Goal: Task Accomplishment & Management: Manage account settings

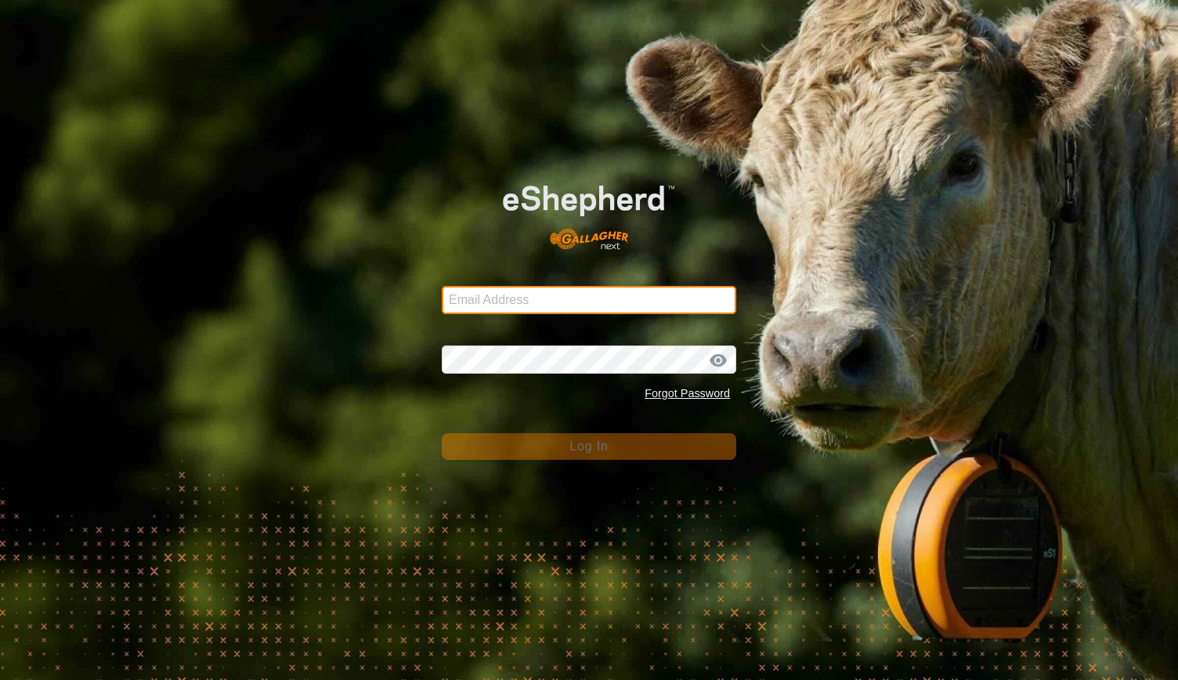
type input "ben@myolaprojects.com.au"
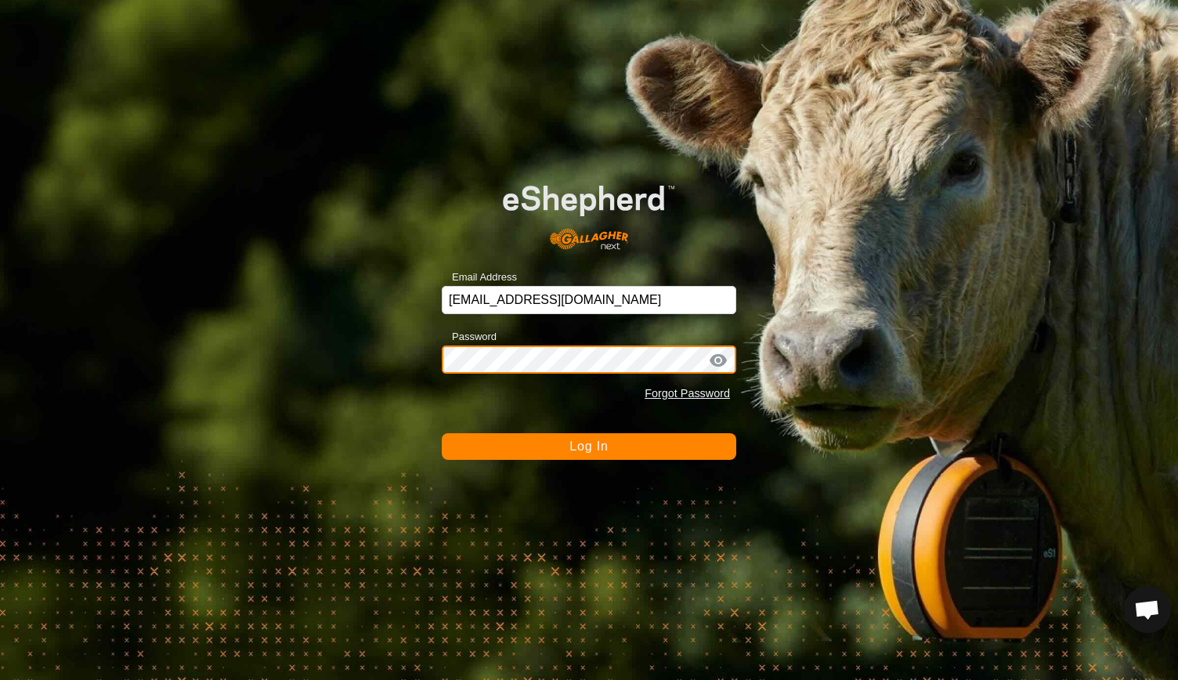
scroll to position [1250, 0]
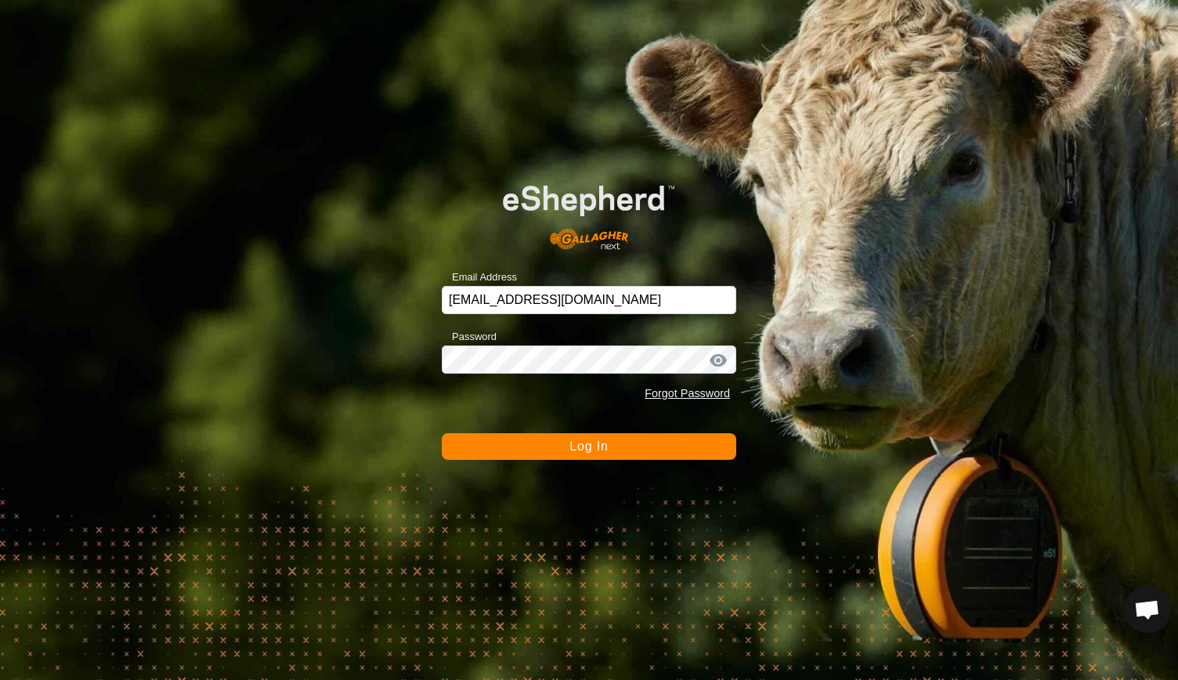
click at [565, 450] on button "Log In" at bounding box center [589, 446] width 295 height 27
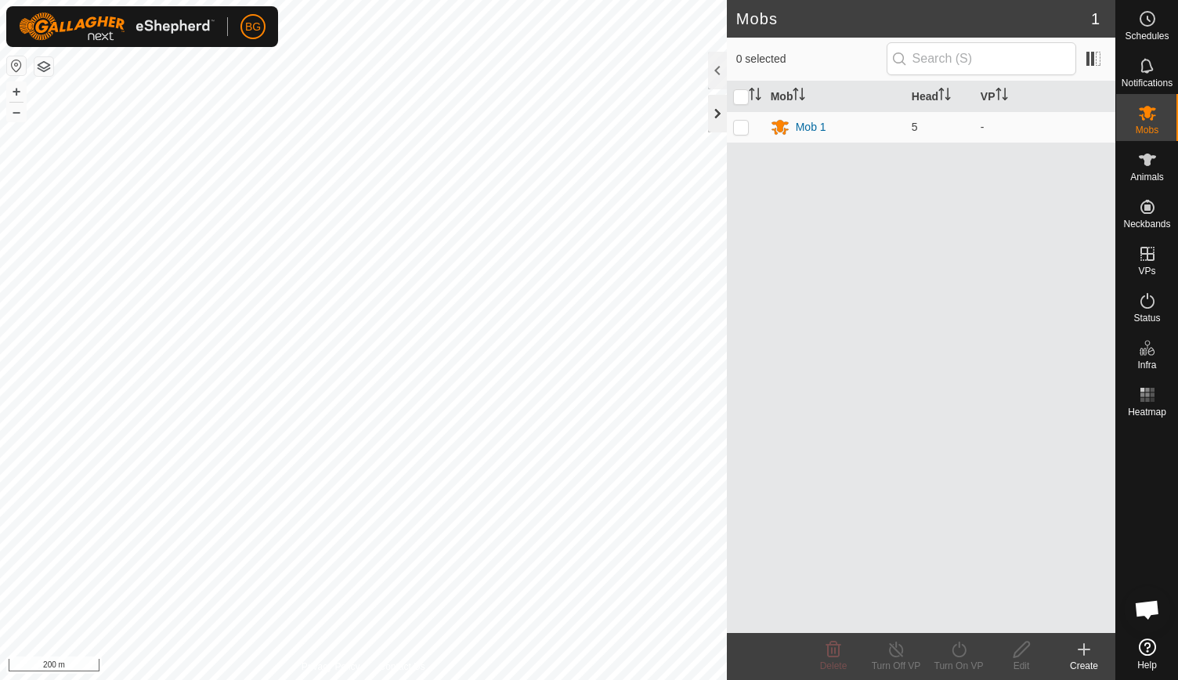
click at [718, 115] on div at bounding box center [717, 114] width 19 height 38
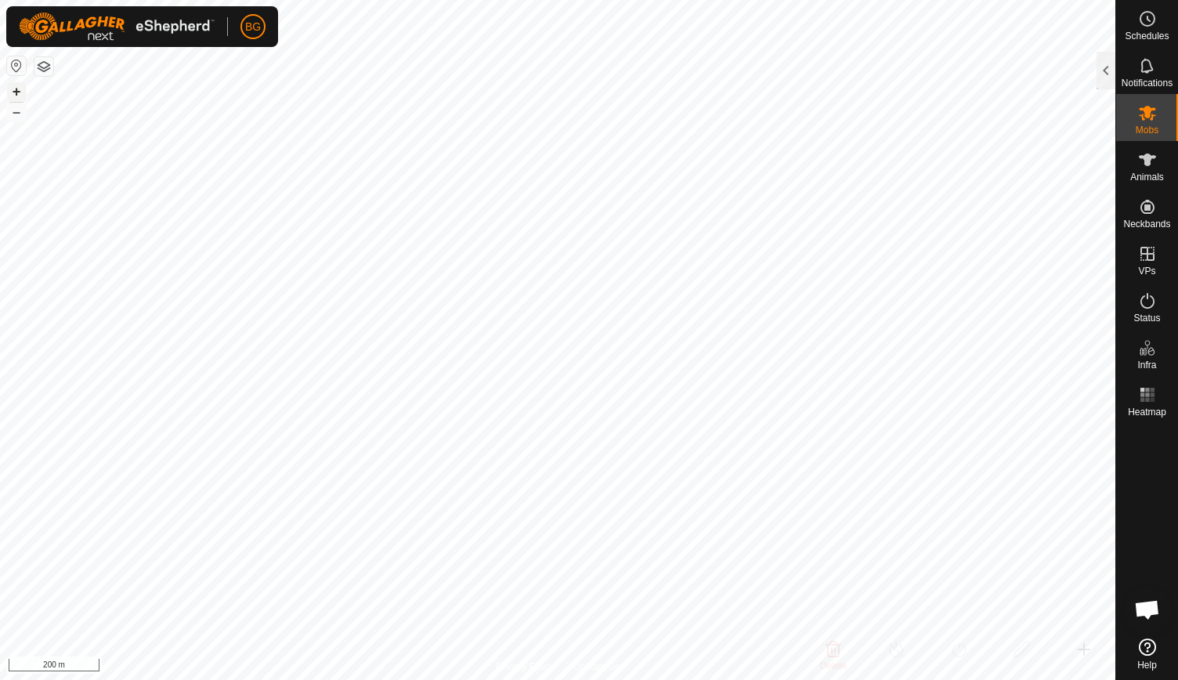
click at [13, 90] on button "+" at bounding box center [16, 91] width 19 height 19
click at [14, 89] on button "+" at bounding box center [16, 91] width 19 height 19
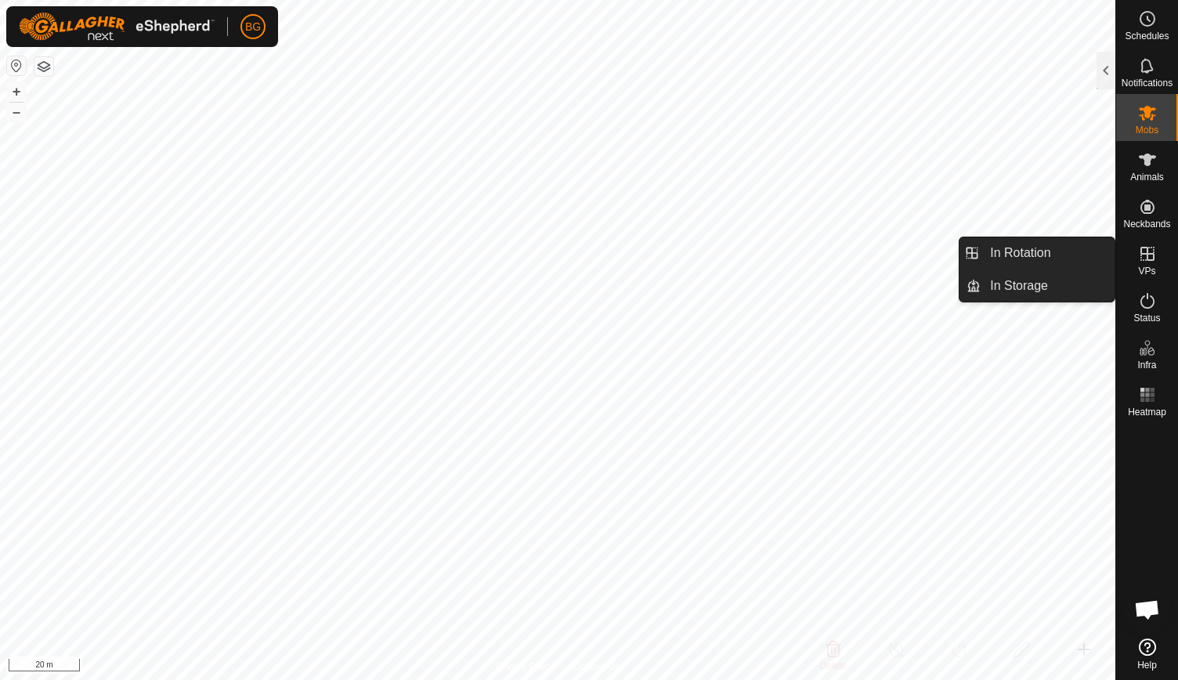
click at [1147, 263] on es-virtualpaddocks-svg-icon at bounding box center [1148, 253] width 28 height 25
click at [1062, 246] on link "In Rotation" at bounding box center [1048, 252] width 134 height 31
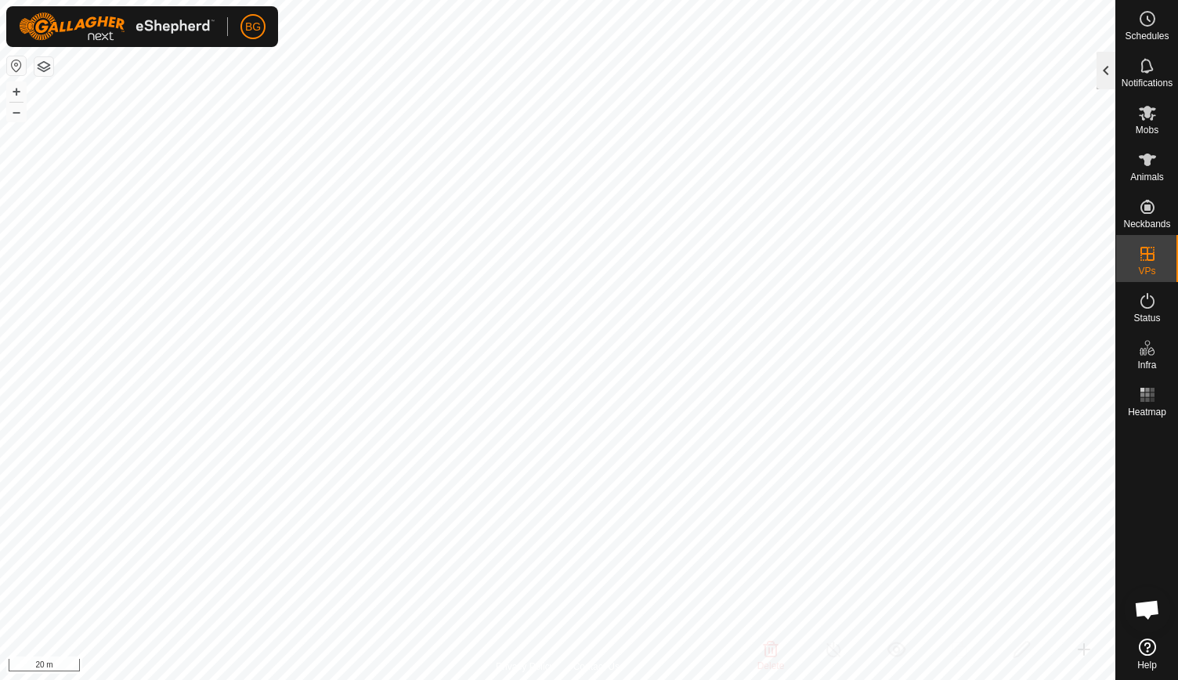
click at [1109, 63] on div at bounding box center [1106, 71] width 19 height 38
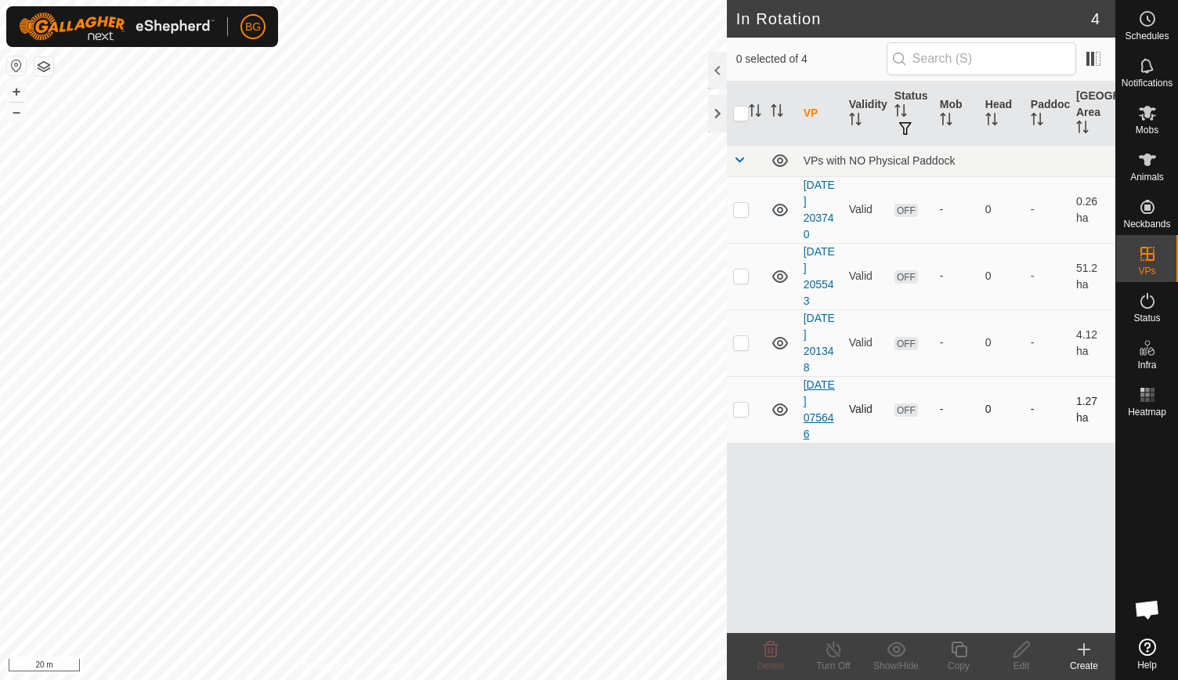
click at [819, 415] on link "[DATE] 075646" at bounding box center [819, 409] width 31 height 62
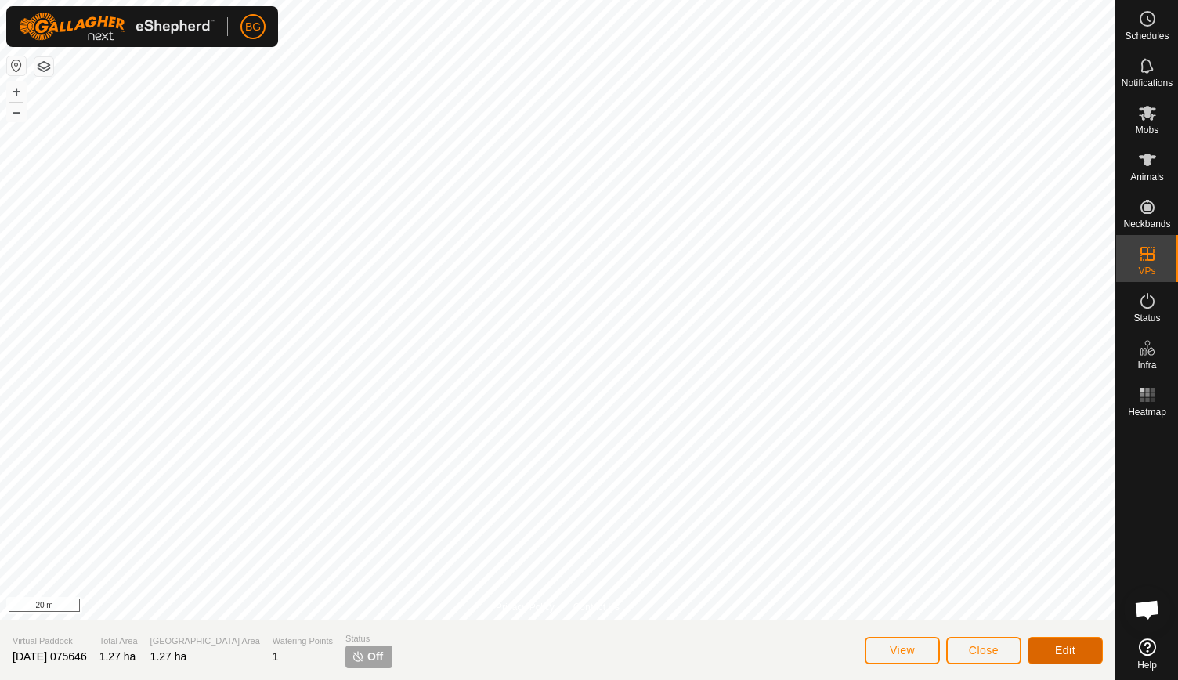
click at [1058, 660] on button "Edit" at bounding box center [1065, 650] width 75 height 27
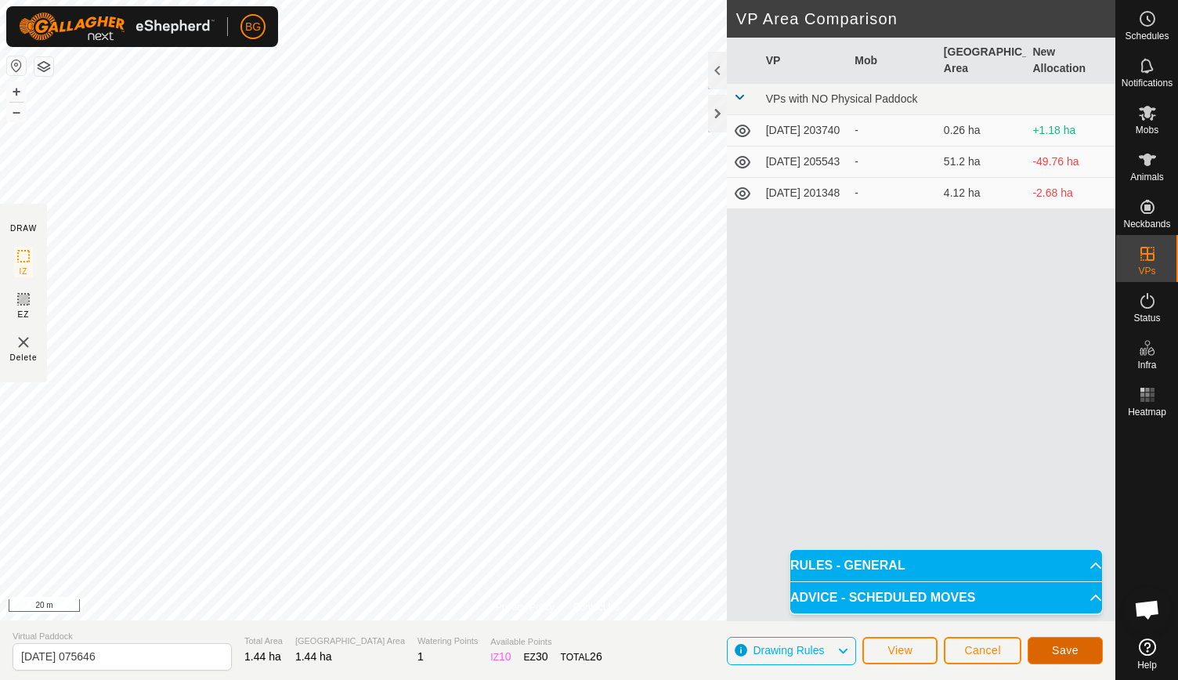
click at [1063, 649] on span "Save" at bounding box center [1065, 650] width 27 height 13
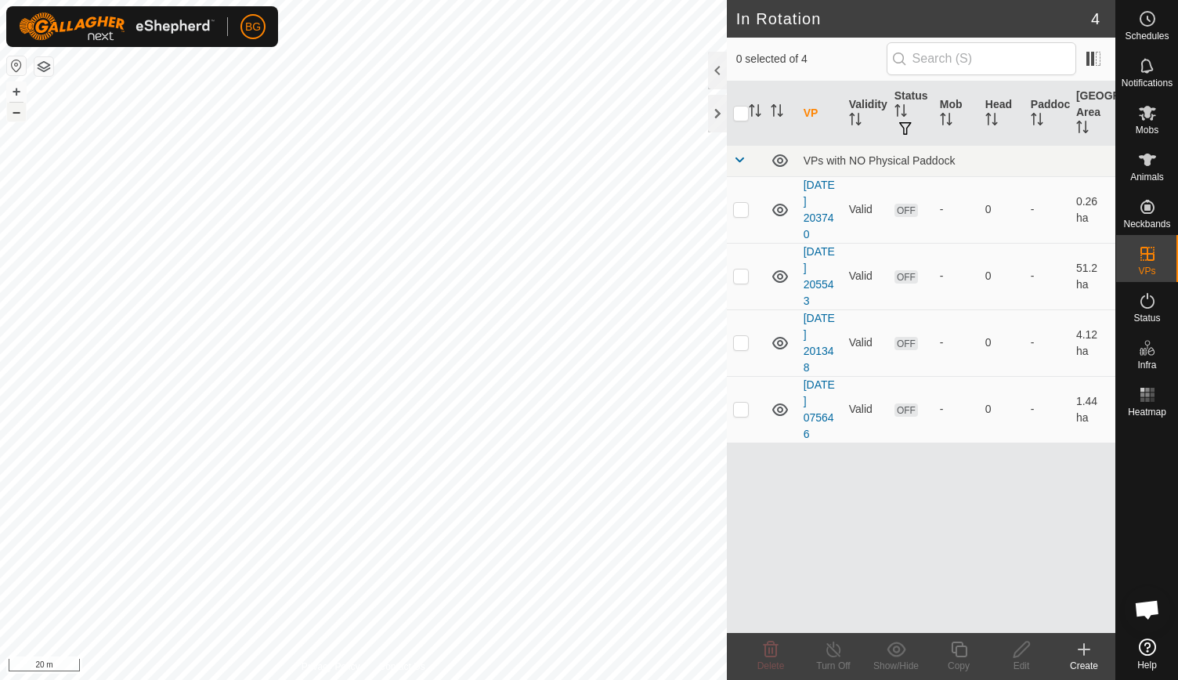
click at [10, 107] on button "–" at bounding box center [16, 112] width 19 height 19
click at [718, 114] on div at bounding box center [717, 114] width 19 height 38
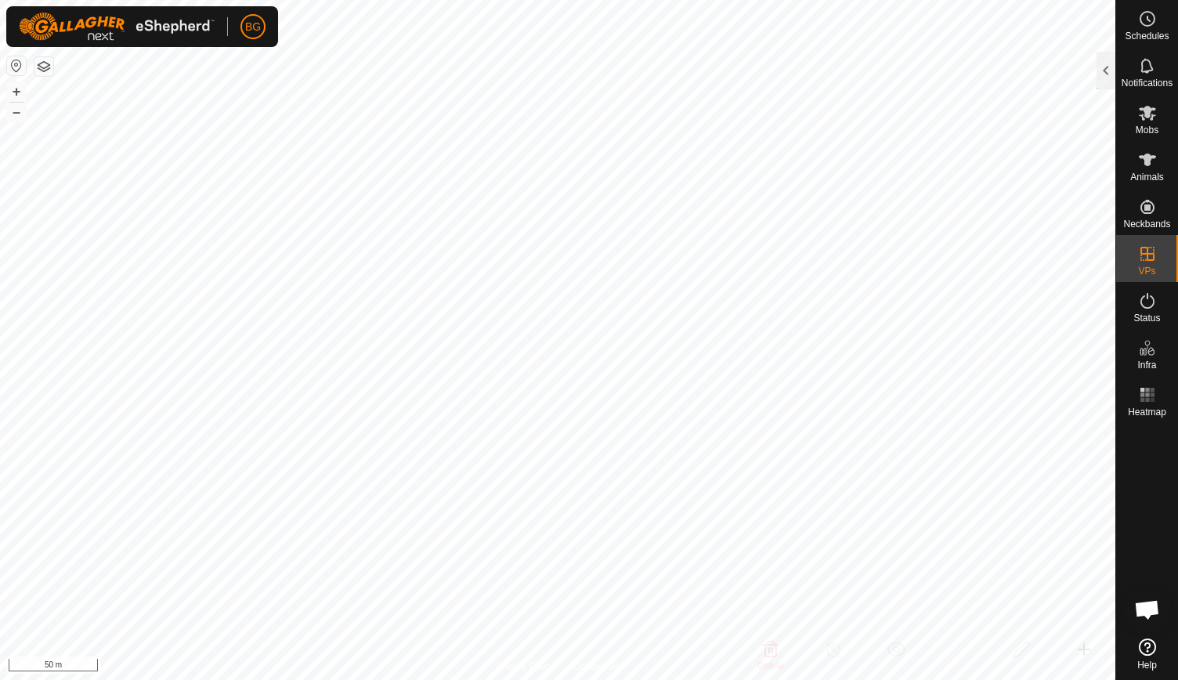
checkbox input "true"
checkbox input "false"
click at [1147, 126] on span "Mobs" at bounding box center [1147, 129] width 23 height 9
click at [1103, 74] on div at bounding box center [1106, 71] width 19 height 38
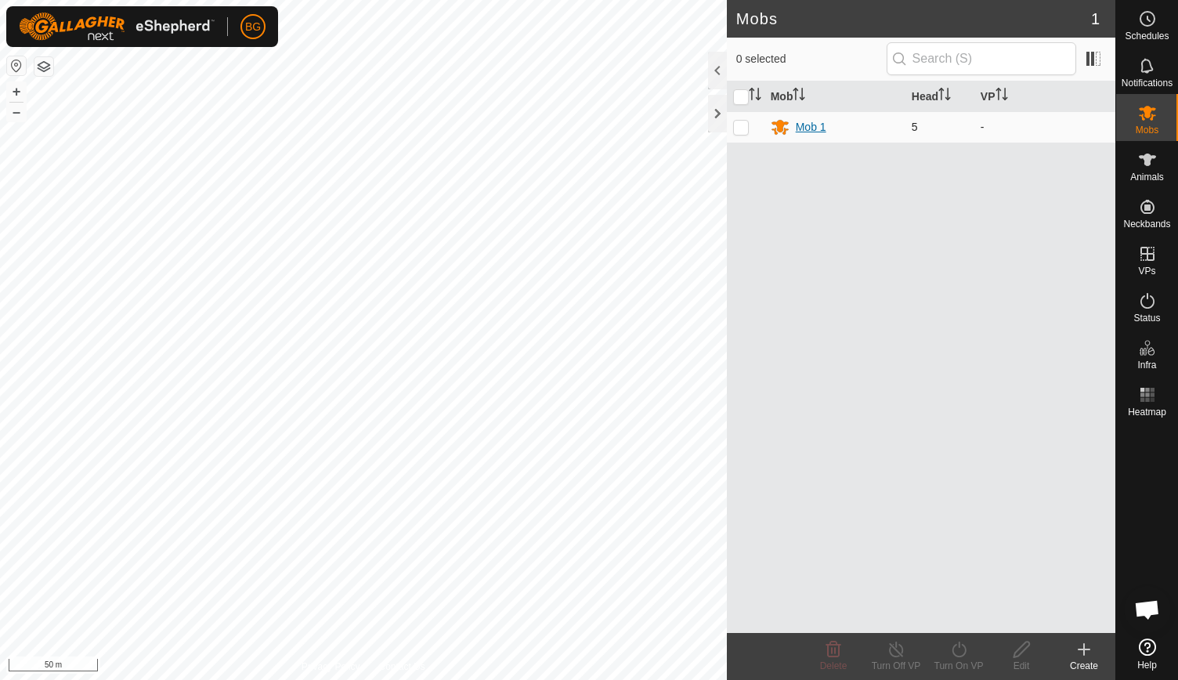
click at [798, 125] on div "Mob 1" at bounding box center [811, 127] width 31 height 16
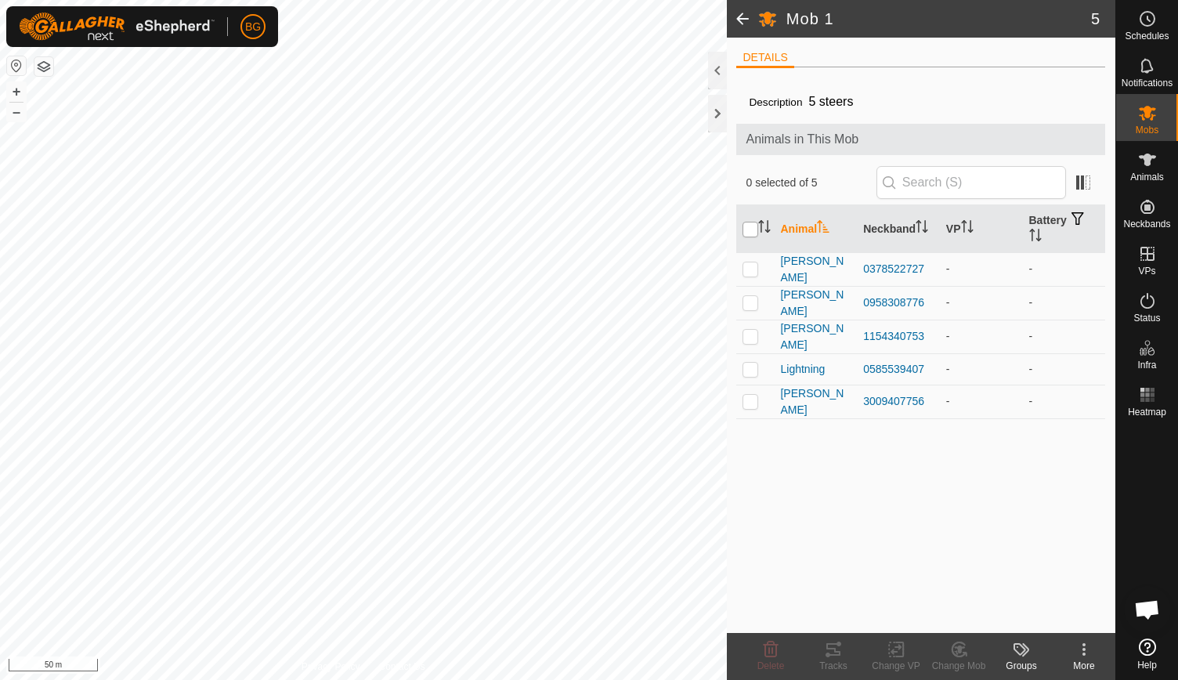
click at [747, 229] on input "checkbox" at bounding box center [751, 230] width 16 height 16
checkbox input "true"
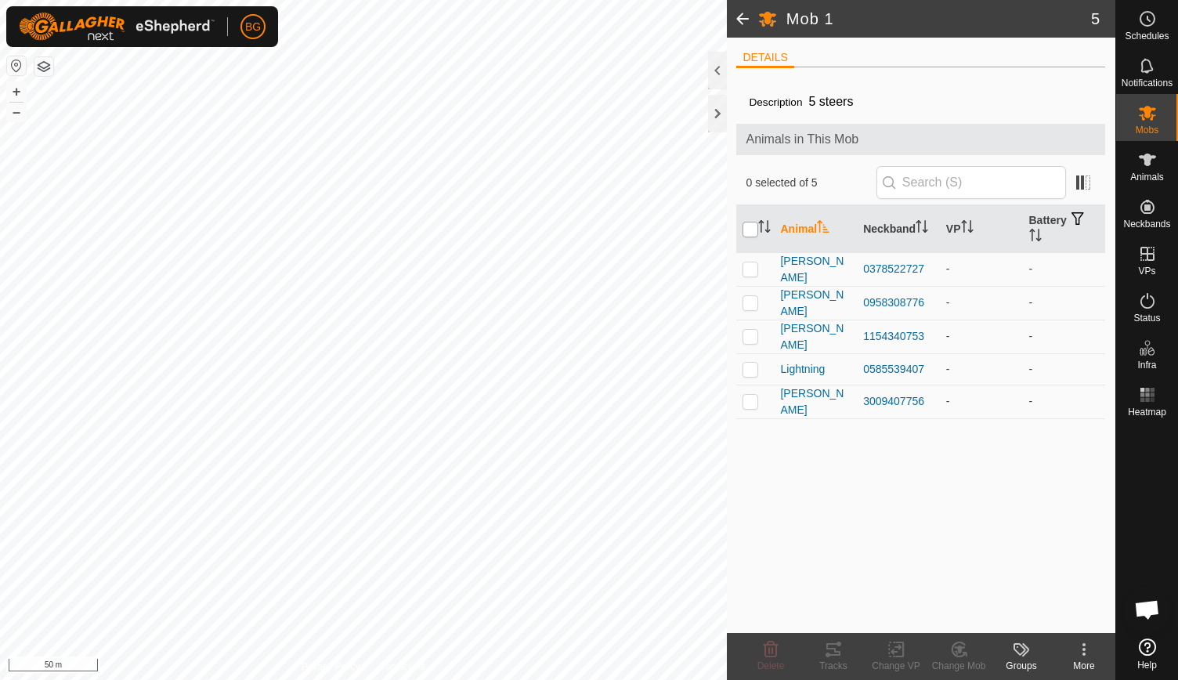
checkbox input "true"
click at [901, 653] on icon at bounding box center [897, 649] width 20 height 19
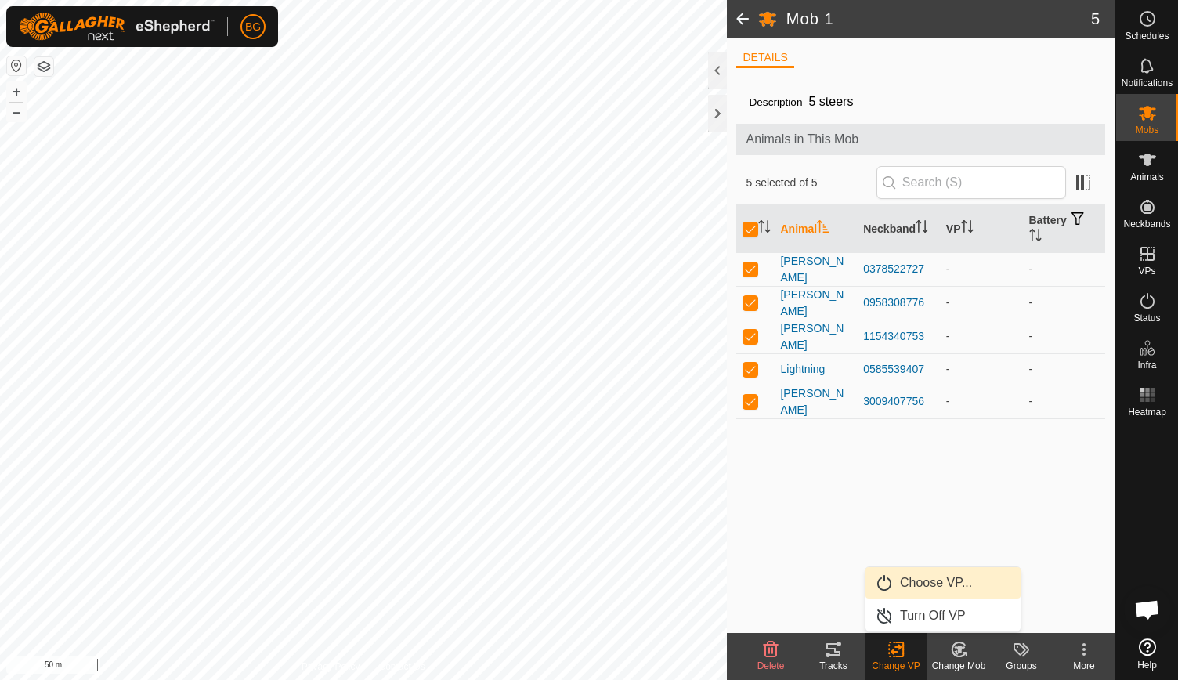
click at [921, 576] on link "Choose VP..." at bounding box center [943, 582] width 155 height 31
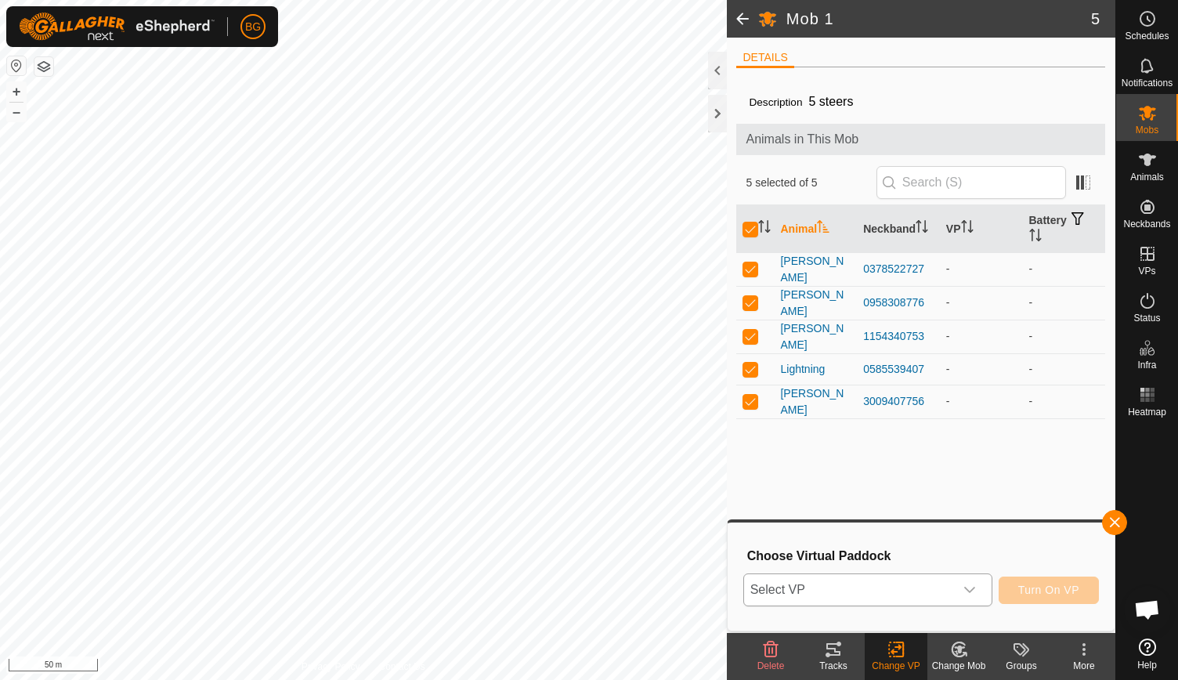
click at [971, 590] on icon "dropdown trigger" at bounding box center [970, 590] width 13 height 13
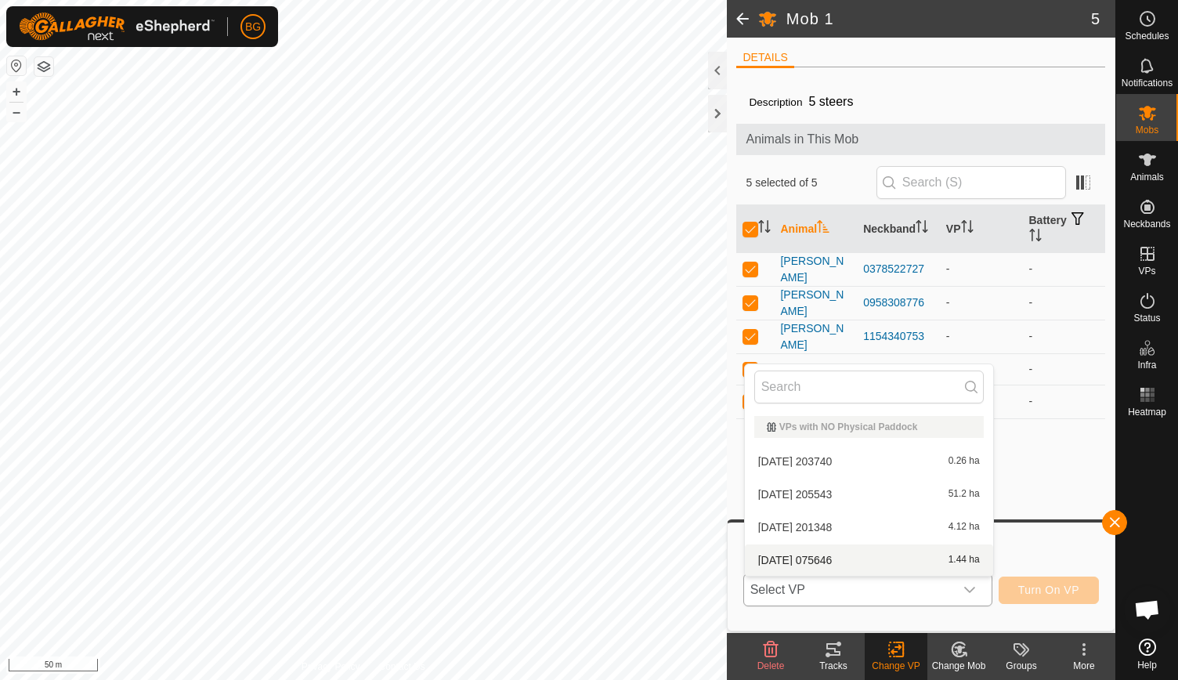
click at [875, 559] on li "2025-08-28 075646 1.44 ha" at bounding box center [869, 560] width 248 height 31
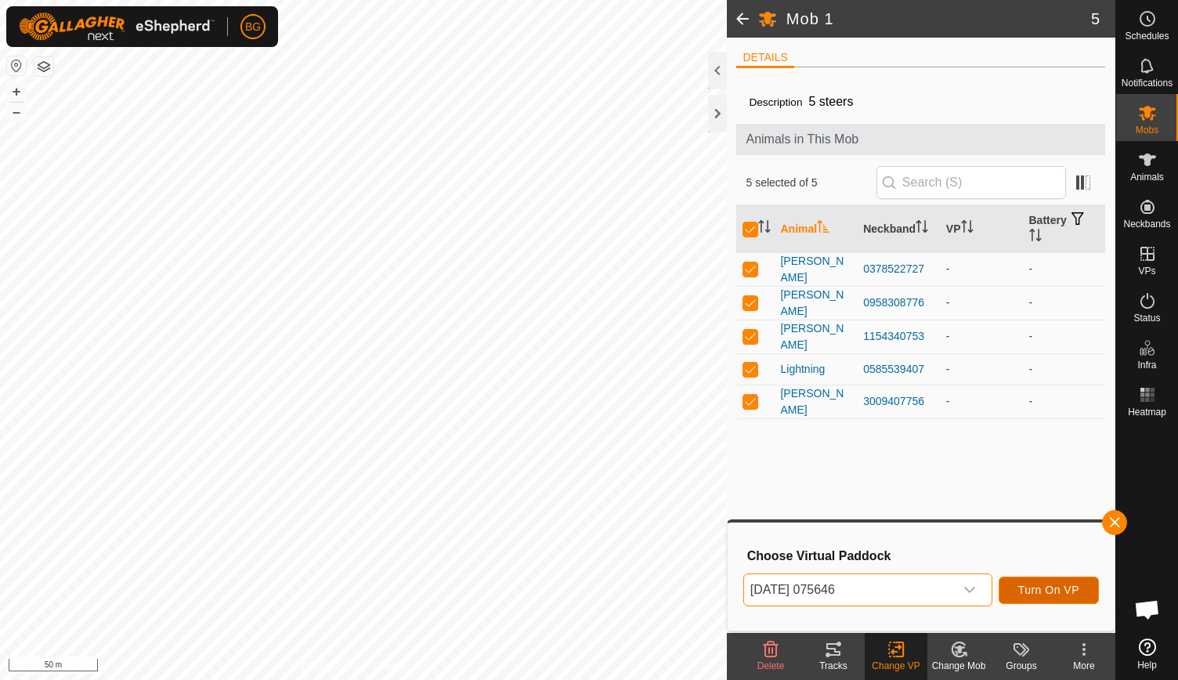
click at [1027, 588] on span "Turn On VP" at bounding box center [1049, 590] width 61 height 13
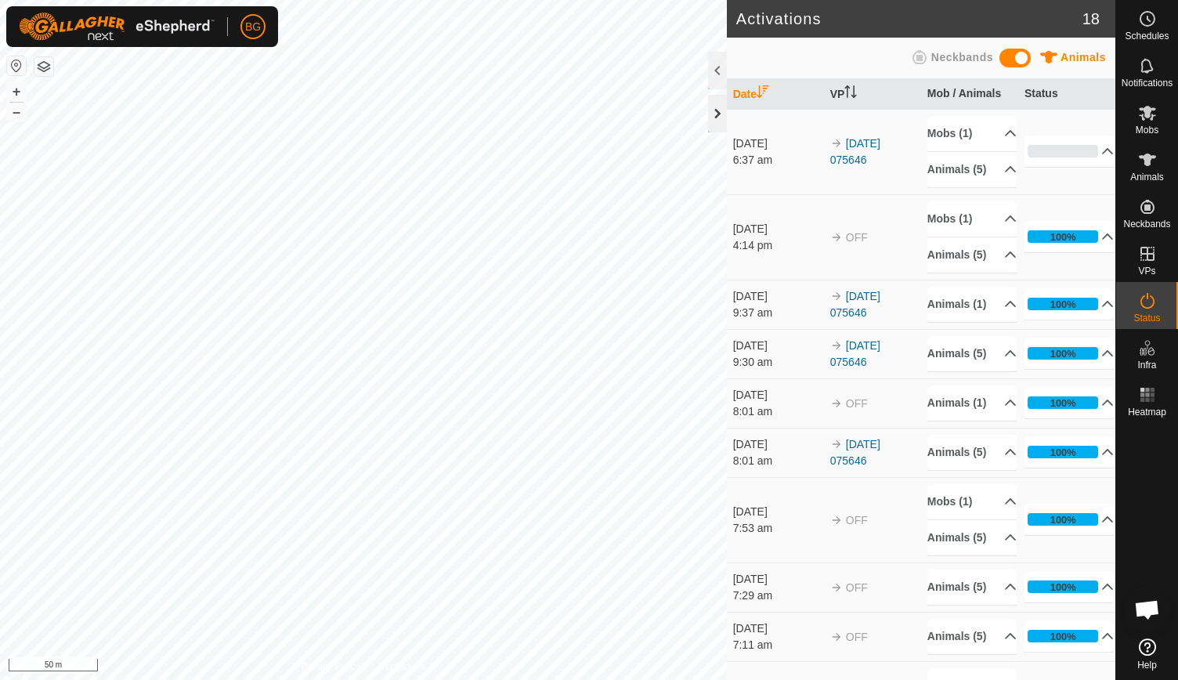
click at [711, 117] on div at bounding box center [717, 114] width 19 height 38
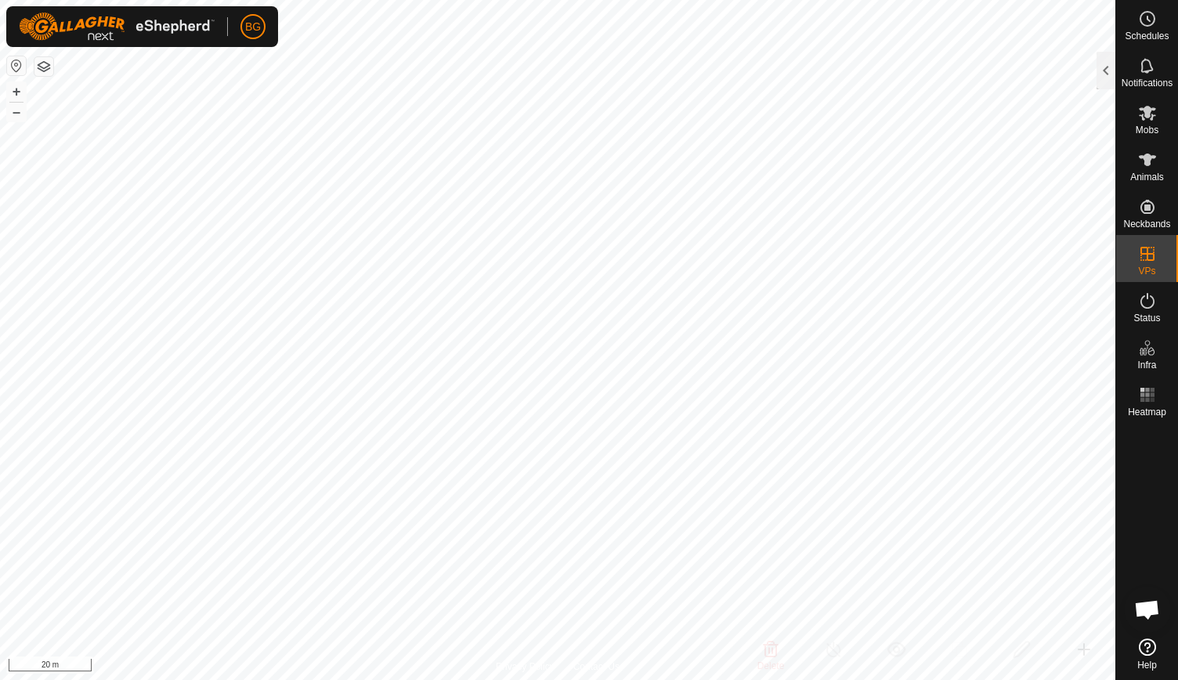
checkbox input "true"
checkbox input "false"
checkbox input "true"
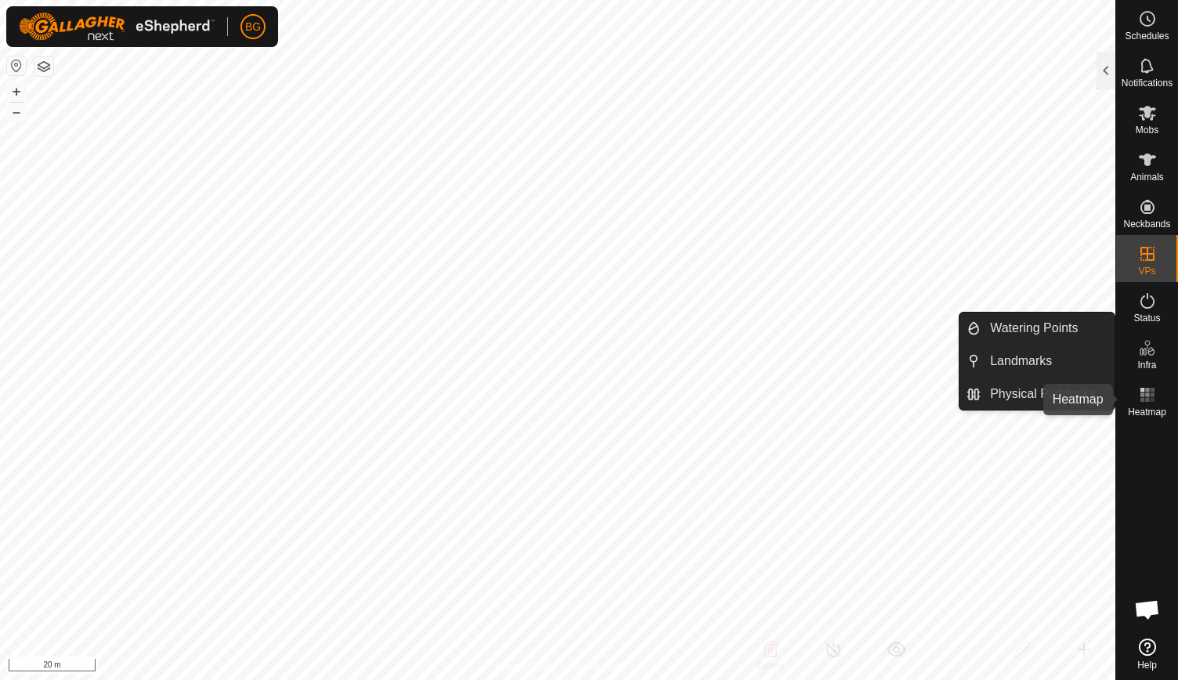
click at [1143, 400] on rect at bounding box center [1143, 400] width 4 height 4
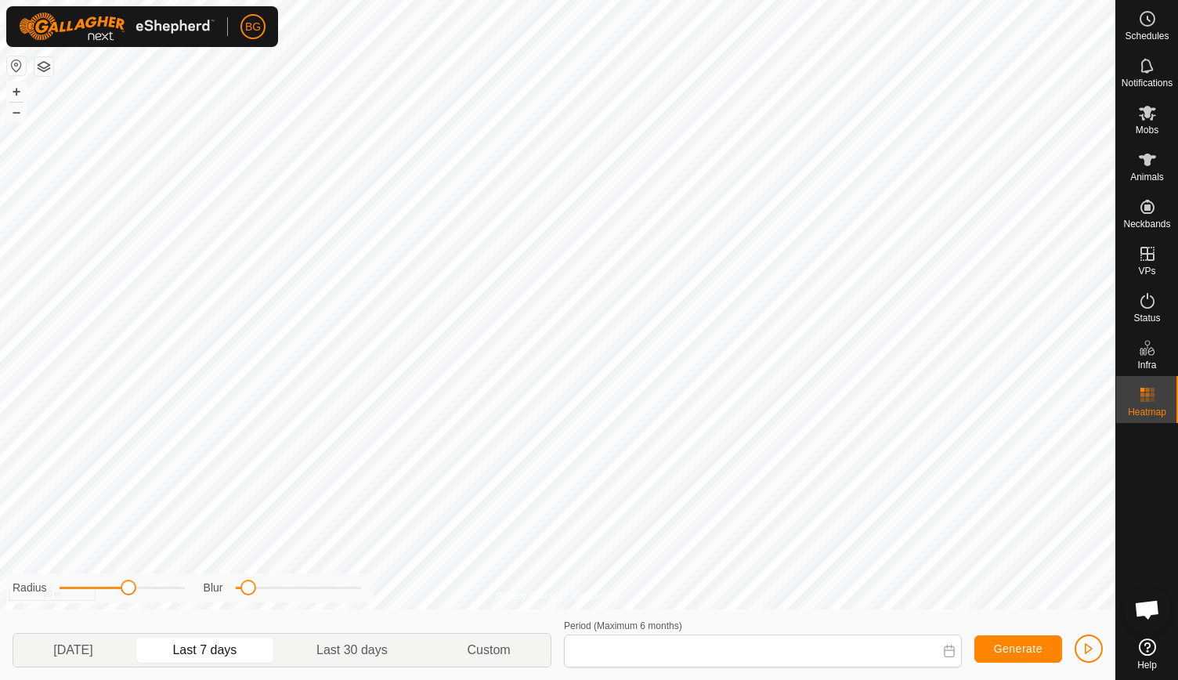
type input "22 Aug, 2025 - 28 Aug, 2025"
click at [1149, 24] on circle at bounding box center [1148, 19] width 14 height 14
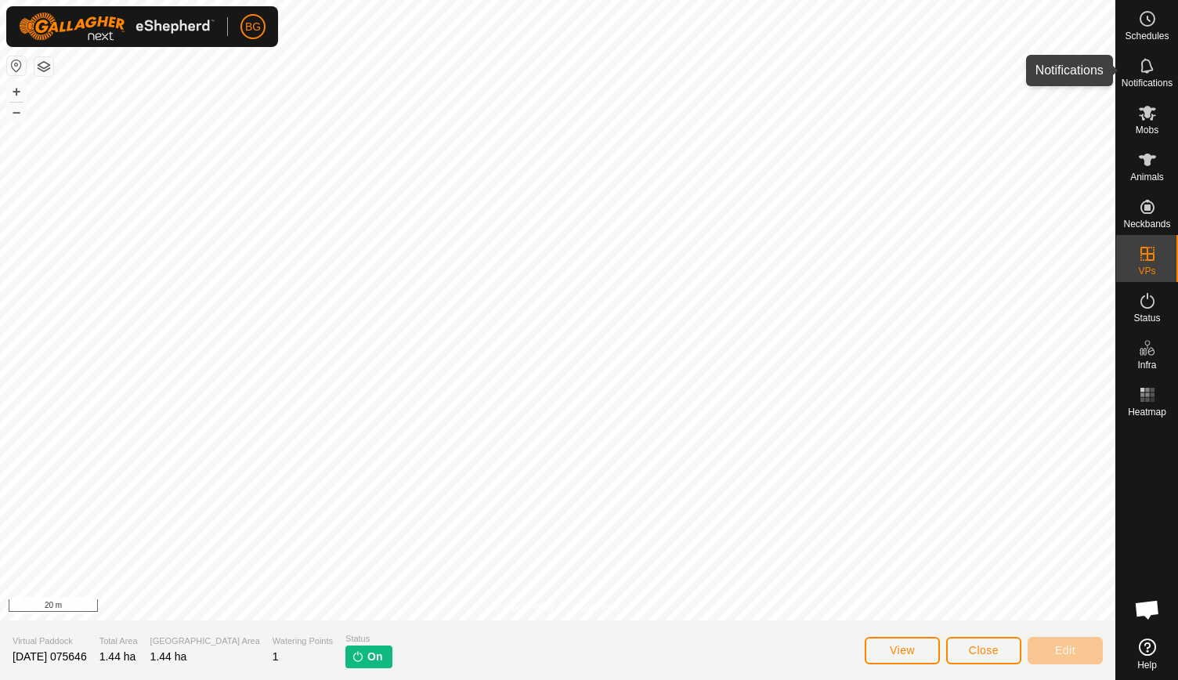
click at [1149, 76] on es-notification-svg-icon at bounding box center [1148, 65] width 28 height 25
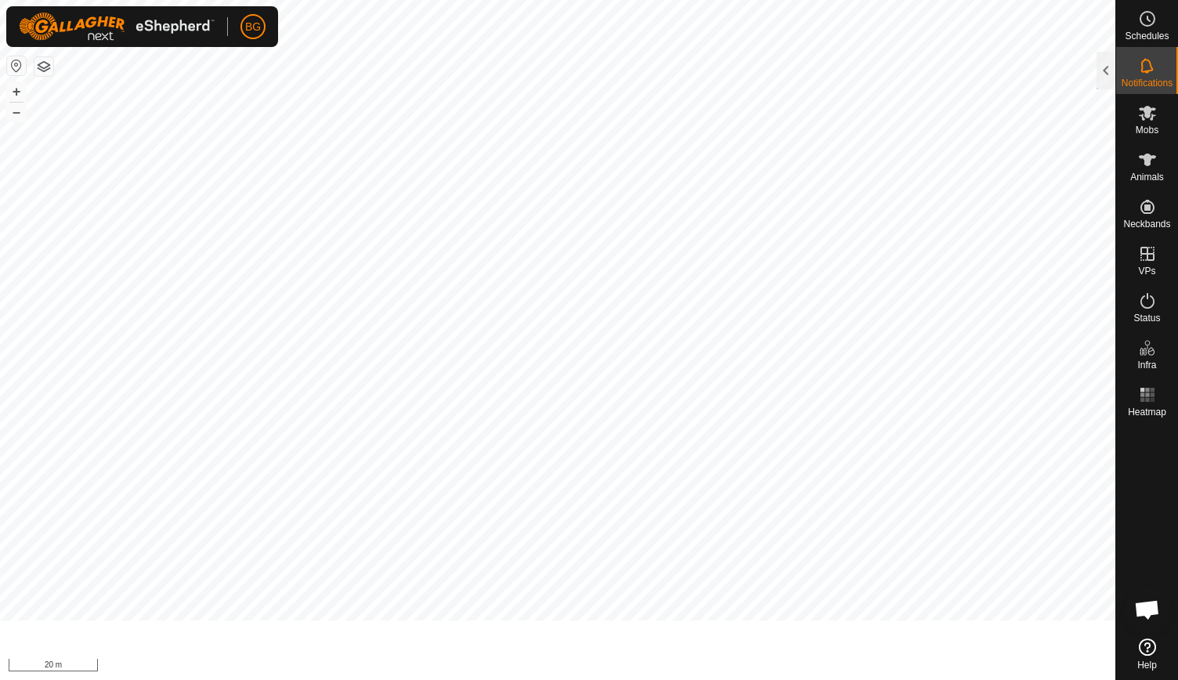
click at [1149, 76] on es-notification-svg-icon at bounding box center [1148, 65] width 28 height 25
checkbox input "true"
checkbox input "false"
checkbox input "true"
checkbox input "false"
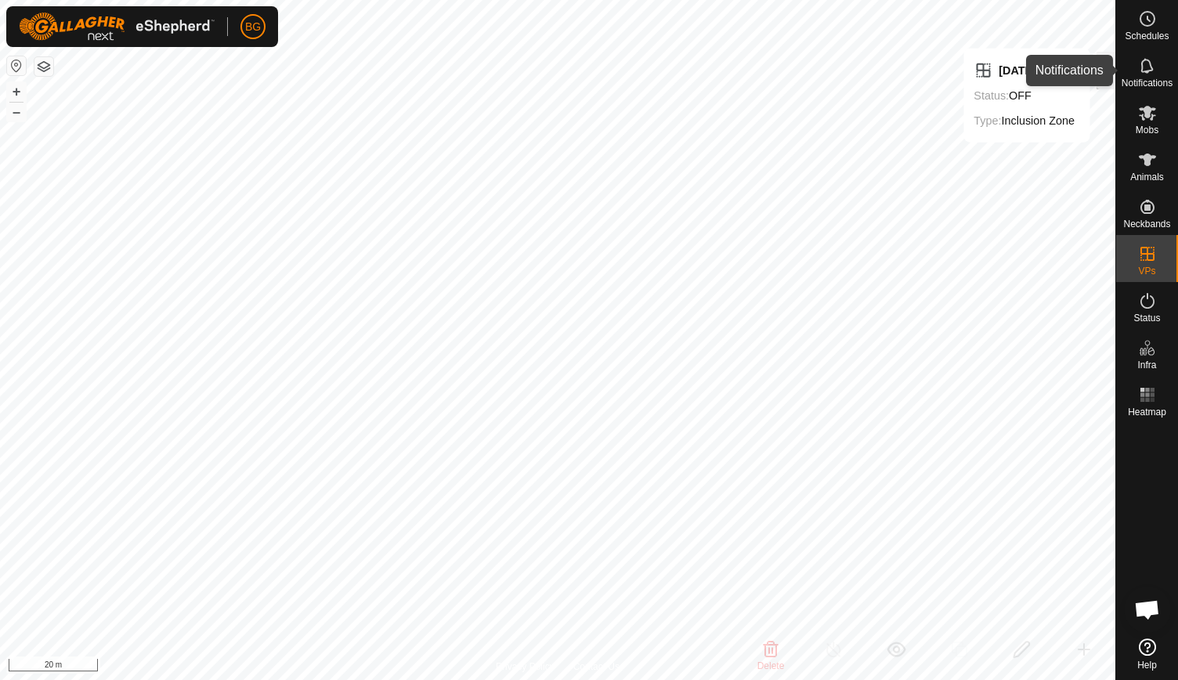
click at [1142, 76] on es-notification-svg-icon at bounding box center [1148, 65] width 28 height 25
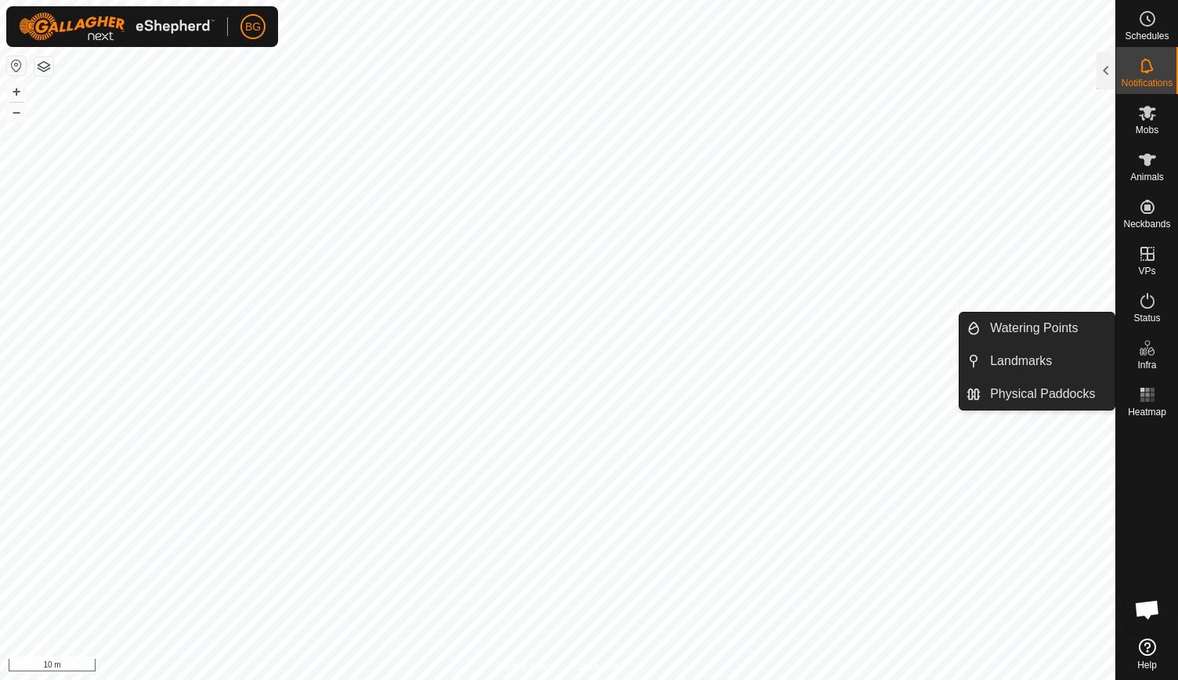
click at [1144, 357] on es-infrastructure-svg-icon at bounding box center [1148, 347] width 28 height 25
click at [1043, 360] on link "Landmarks" at bounding box center [1048, 361] width 134 height 31
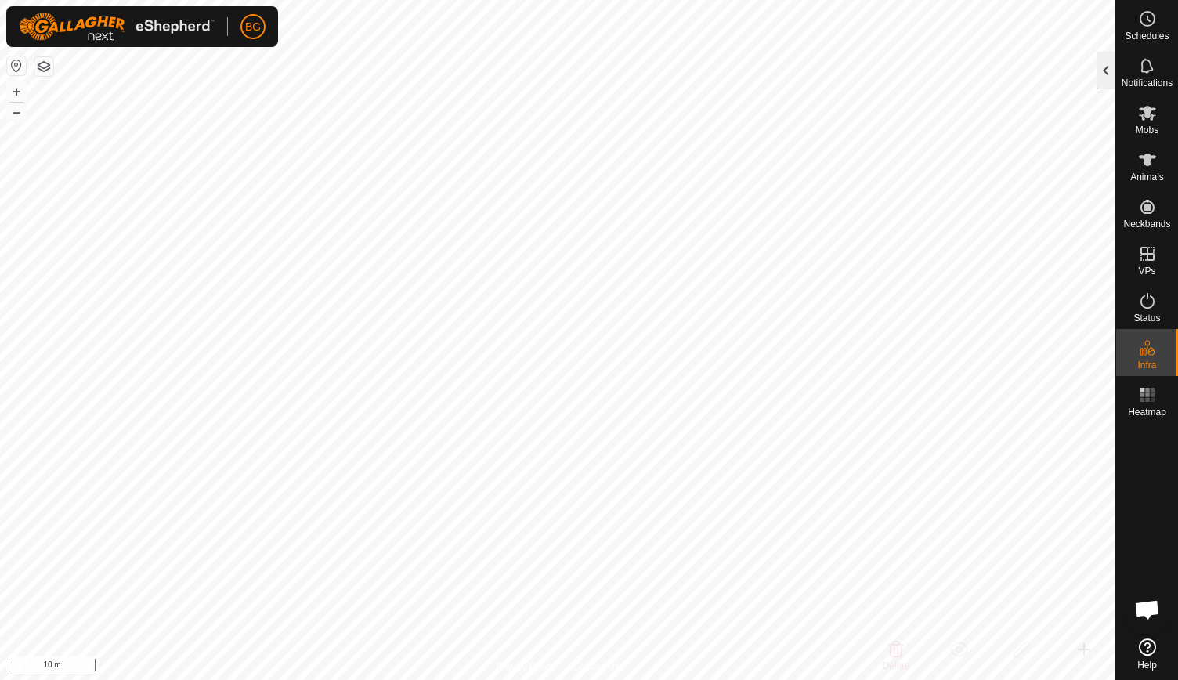
click at [1105, 70] on div at bounding box center [1106, 71] width 19 height 38
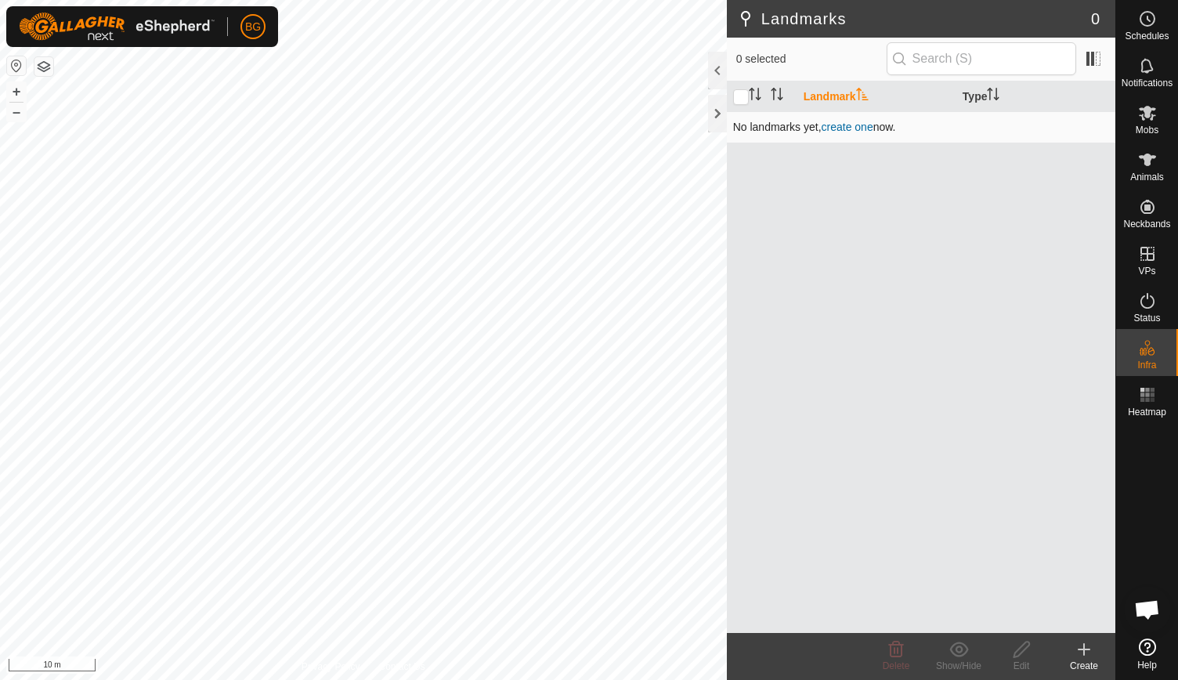
click at [861, 126] on link "create one" at bounding box center [848, 127] width 52 height 13
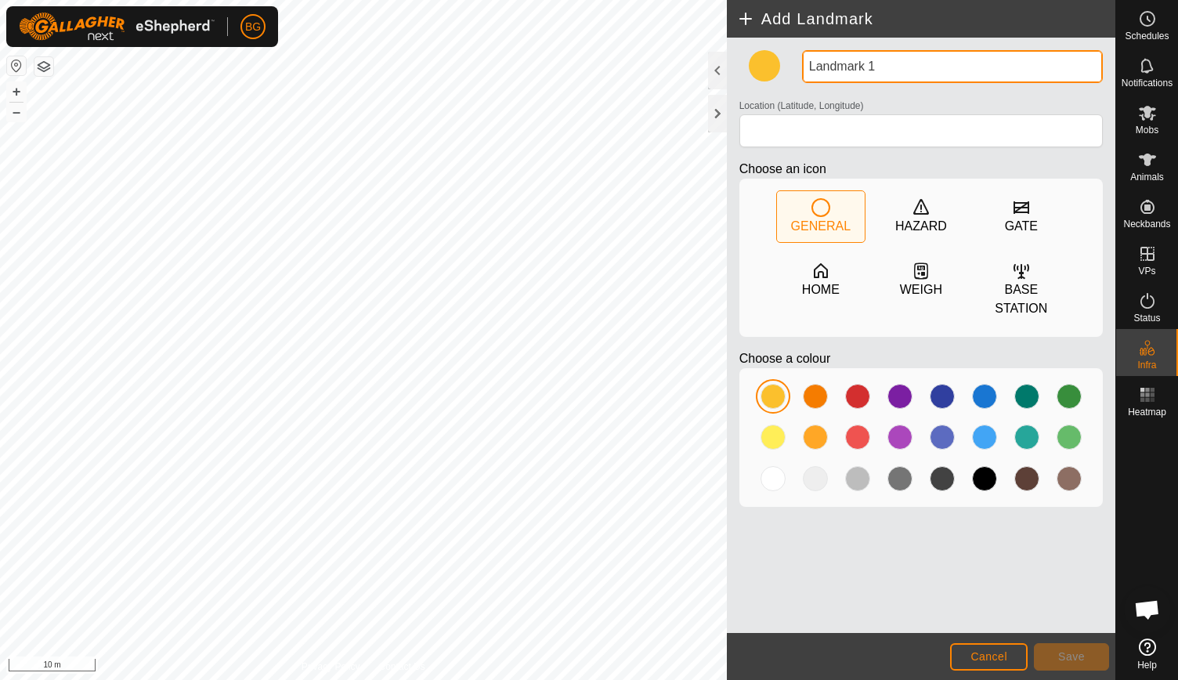
click at [902, 62] on input "Landmark 1" at bounding box center [952, 66] width 301 height 33
type input "L"
type input "w"
type input "Water storage tank"
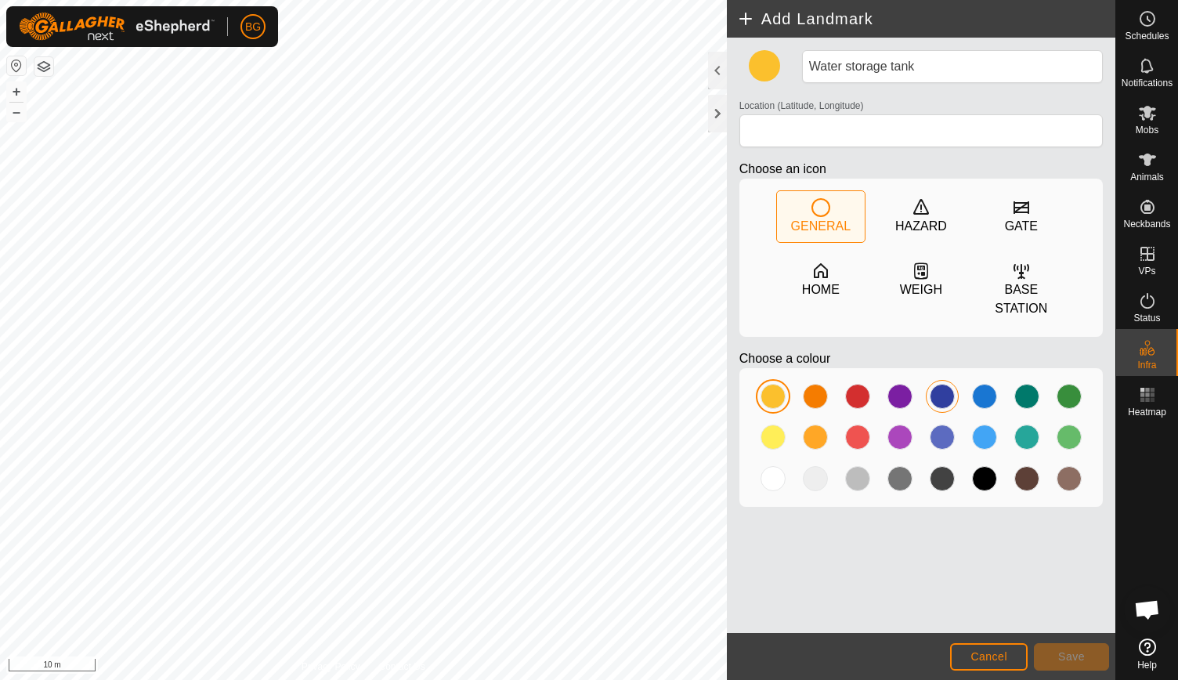
click at [948, 393] on div at bounding box center [942, 396] width 25 height 25
type input "-27.156749, 152.809196"
click at [1057, 658] on button "Save" at bounding box center [1071, 656] width 75 height 27
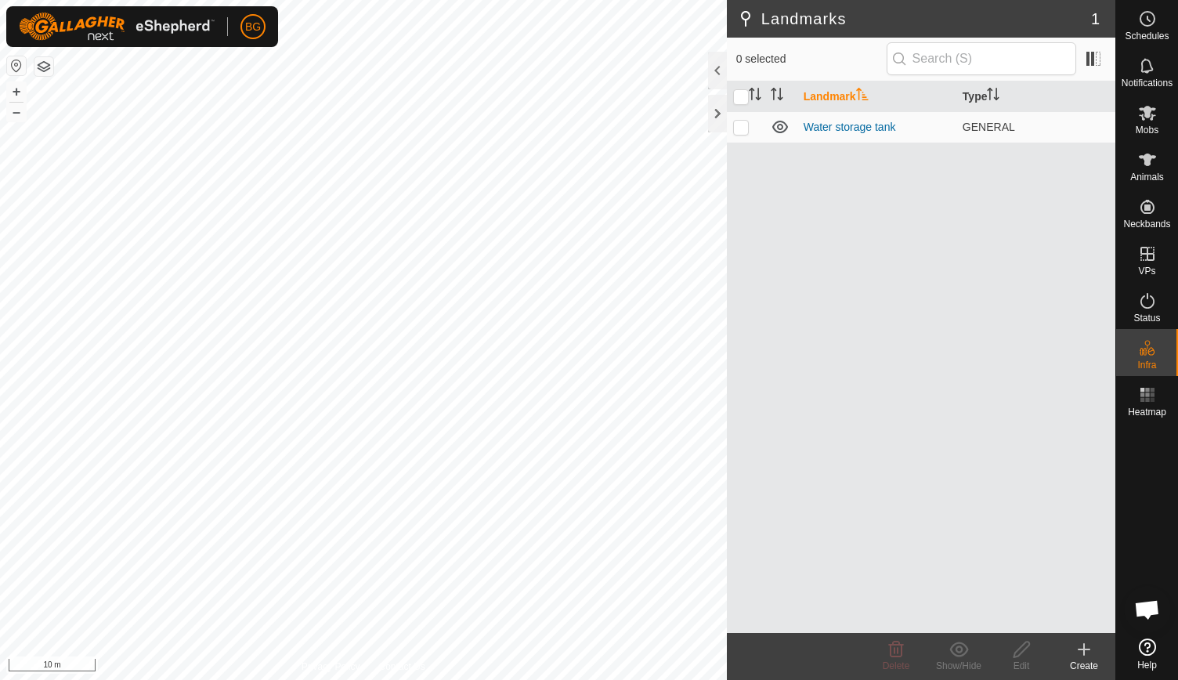
click at [1080, 651] on icon at bounding box center [1084, 649] width 19 height 19
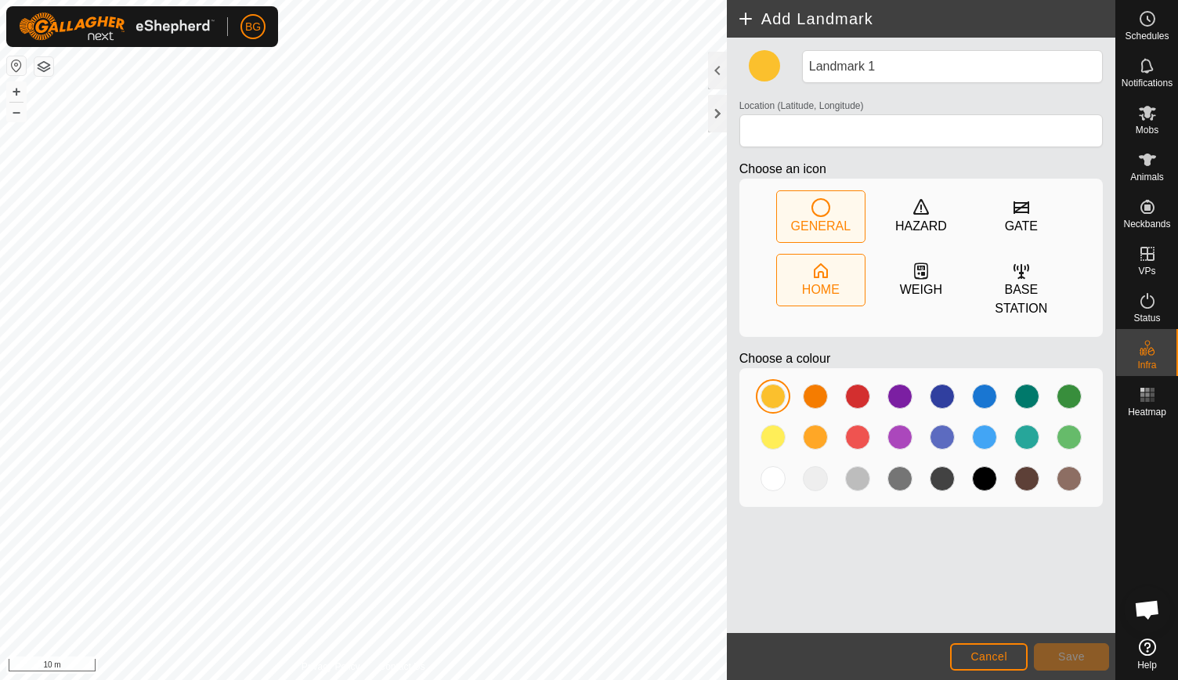
click at [831, 288] on div "HOME" at bounding box center [821, 289] width 38 height 19
click at [770, 441] on div at bounding box center [773, 437] width 25 height 25
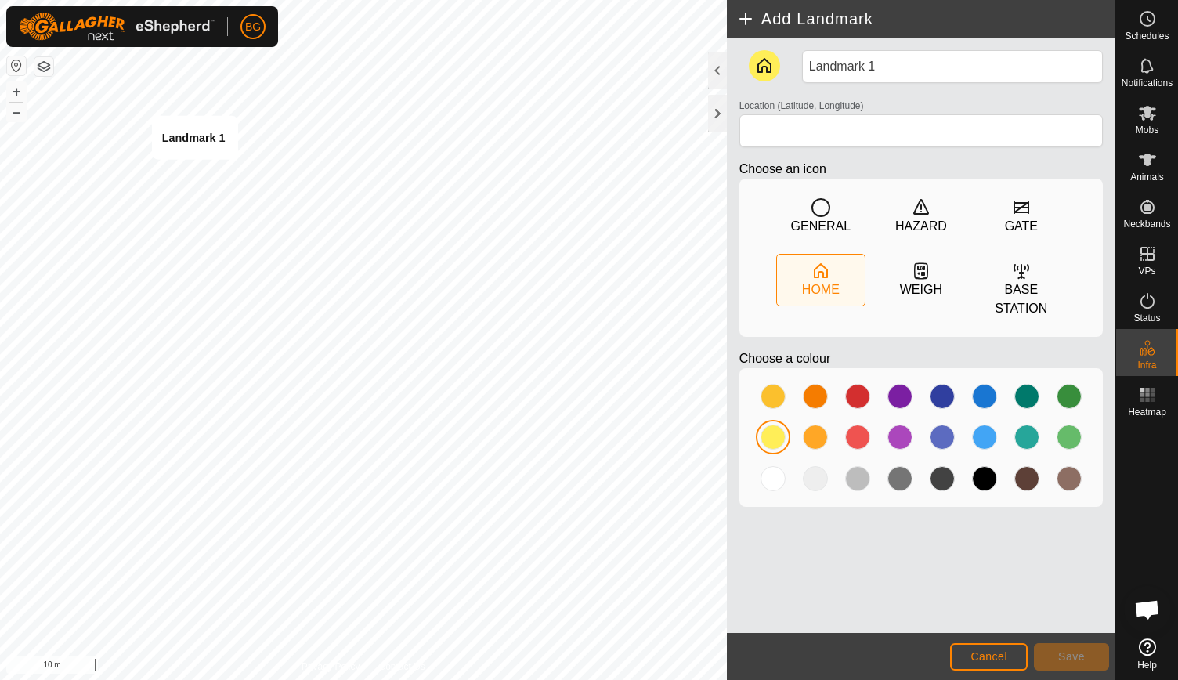
type input "-27.156453, 152.807684"
click at [1063, 656] on span "Save" at bounding box center [1071, 656] width 27 height 13
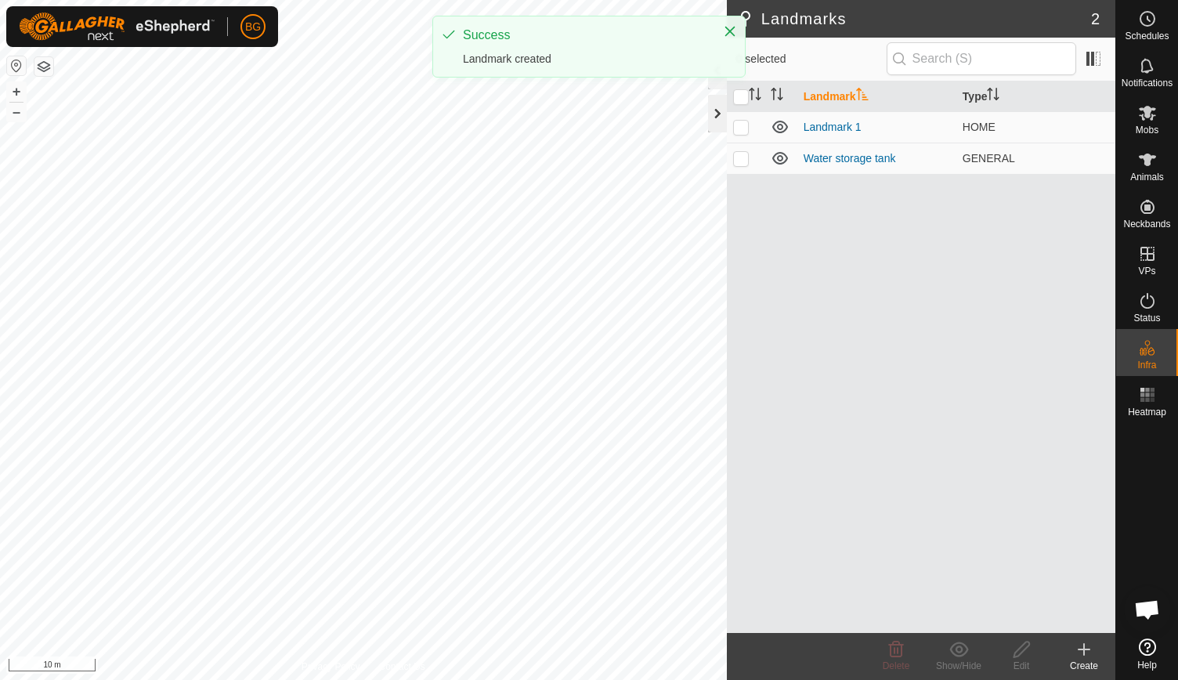
click at [715, 113] on div at bounding box center [717, 114] width 19 height 38
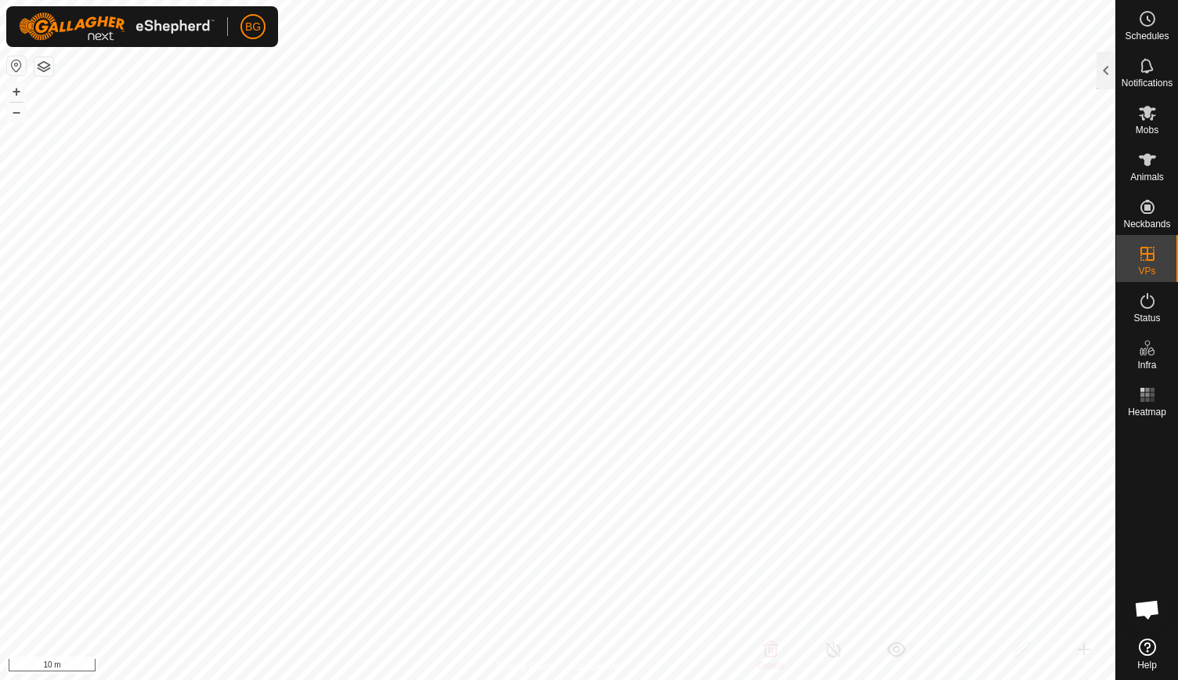
checkbox input "true"
checkbox input "false"
checkbox input "true"
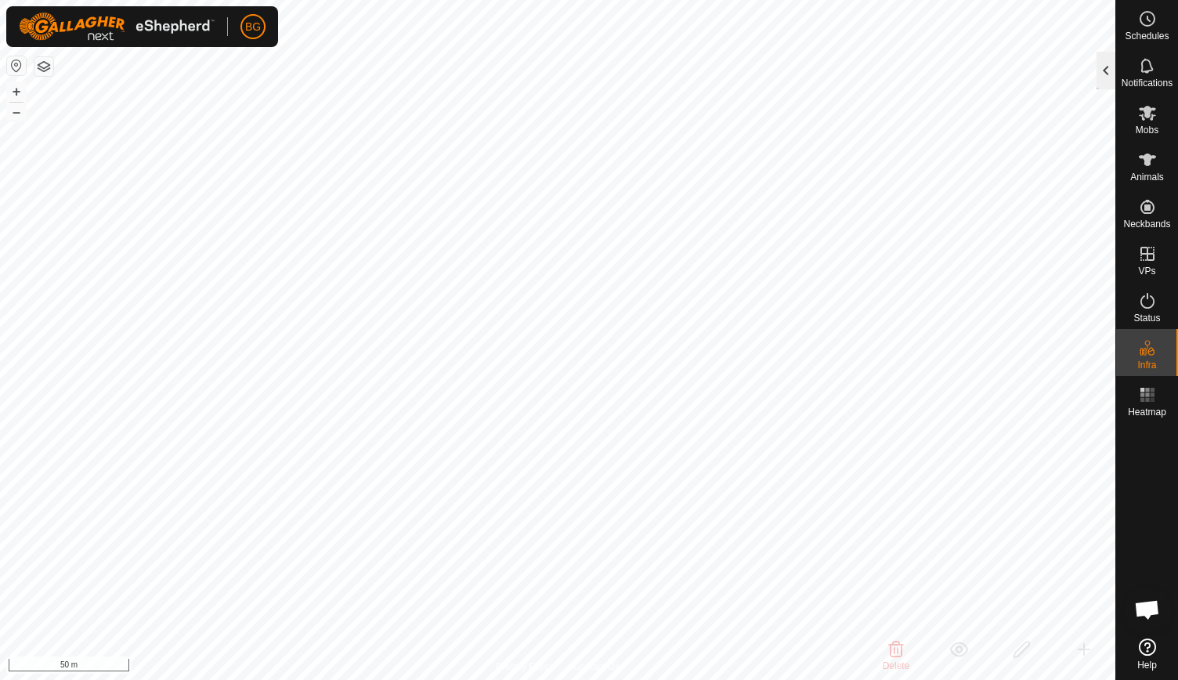
click at [1109, 75] on div at bounding box center [1106, 71] width 19 height 38
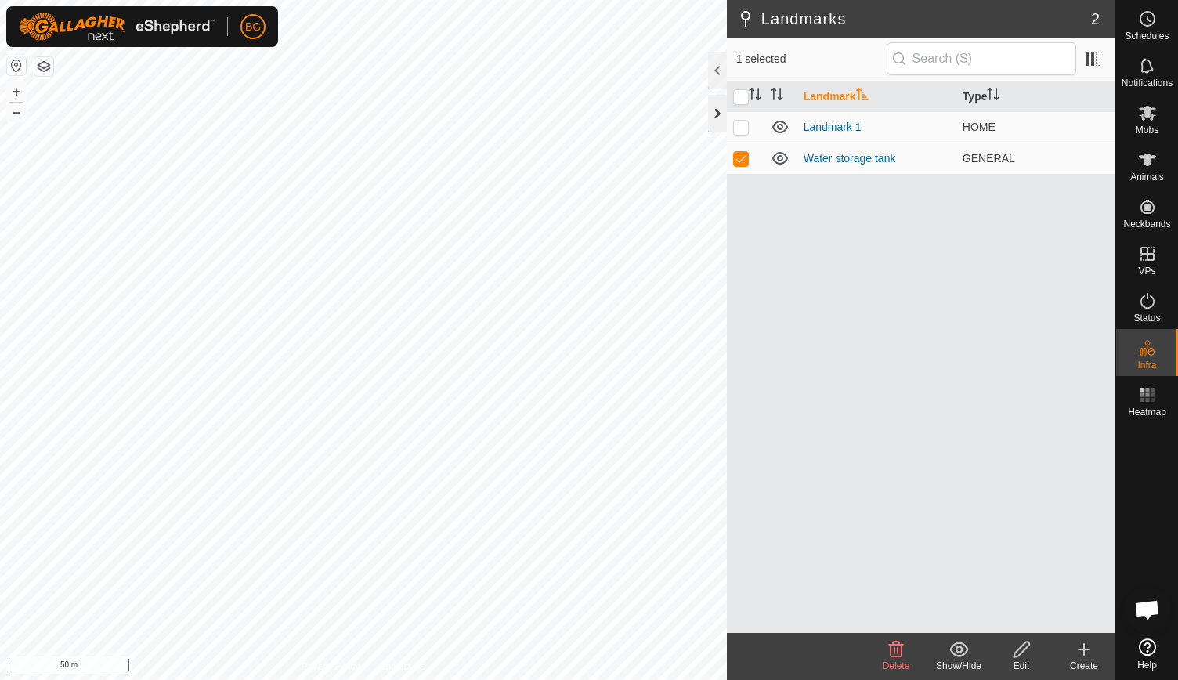
click at [720, 109] on div at bounding box center [717, 114] width 19 height 38
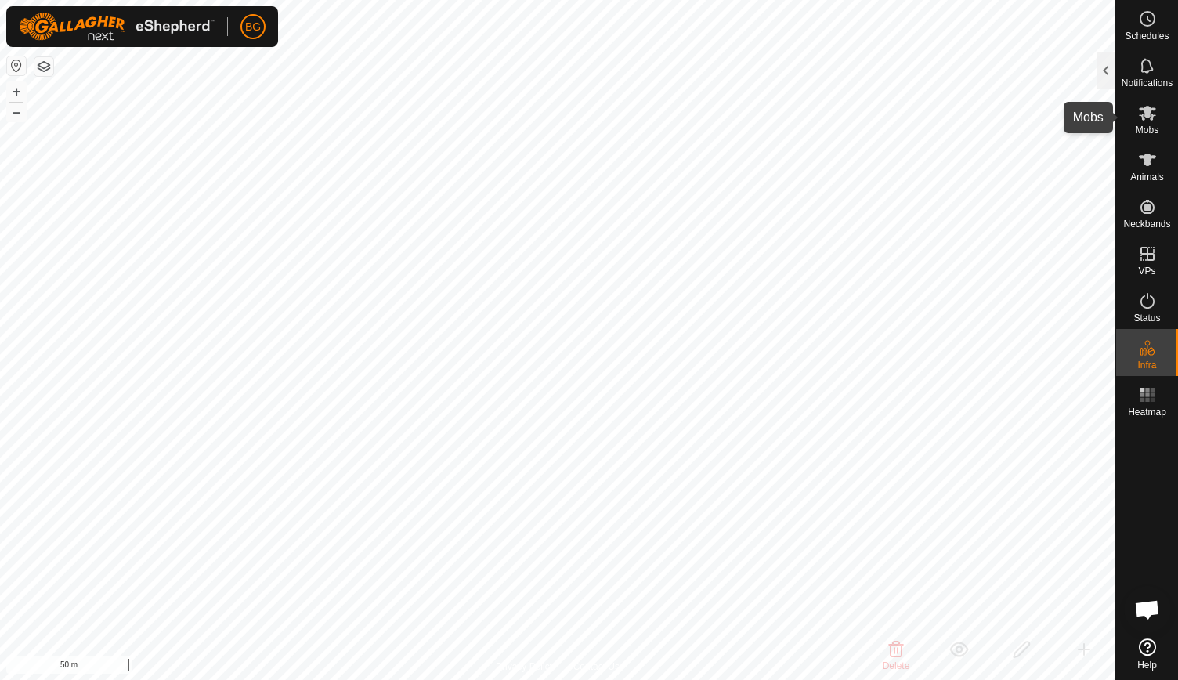
click at [1151, 127] on span "Mobs" at bounding box center [1147, 129] width 23 height 9
click at [1105, 68] on div at bounding box center [1106, 71] width 19 height 38
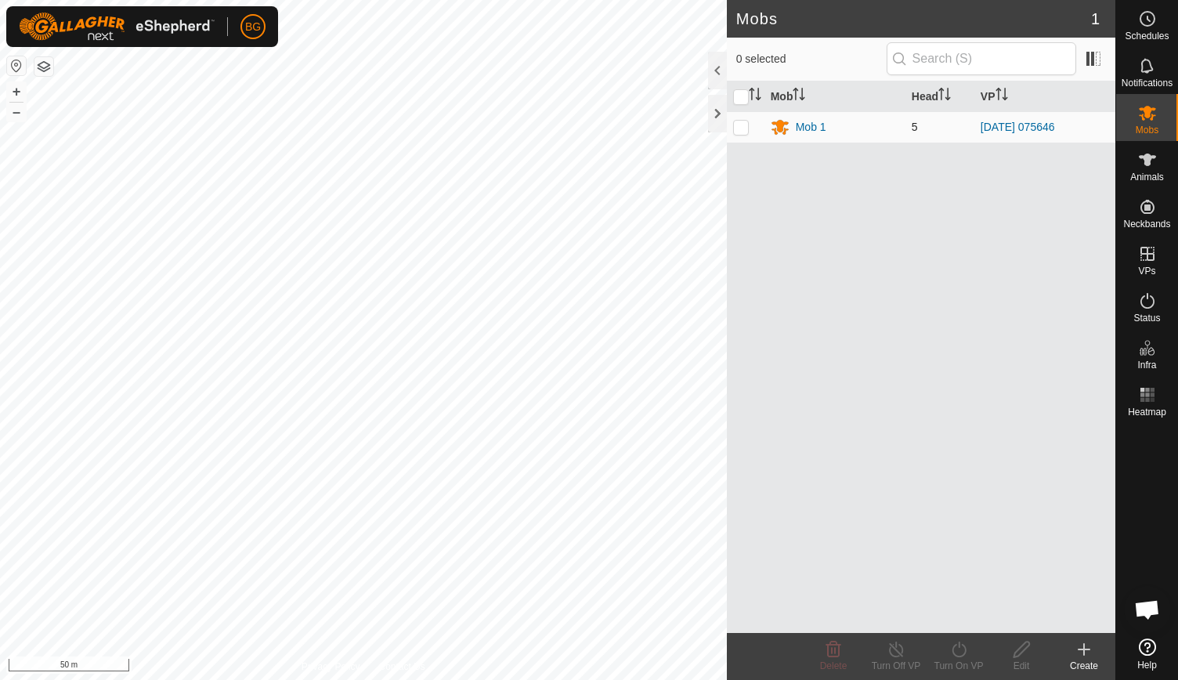
click at [1005, 134] on td "[DATE] 075646" at bounding box center [1045, 126] width 141 height 31
click at [1011, 123] on link "[DATE] 075646" at bounding box center [1018, 127] width 74 height 13
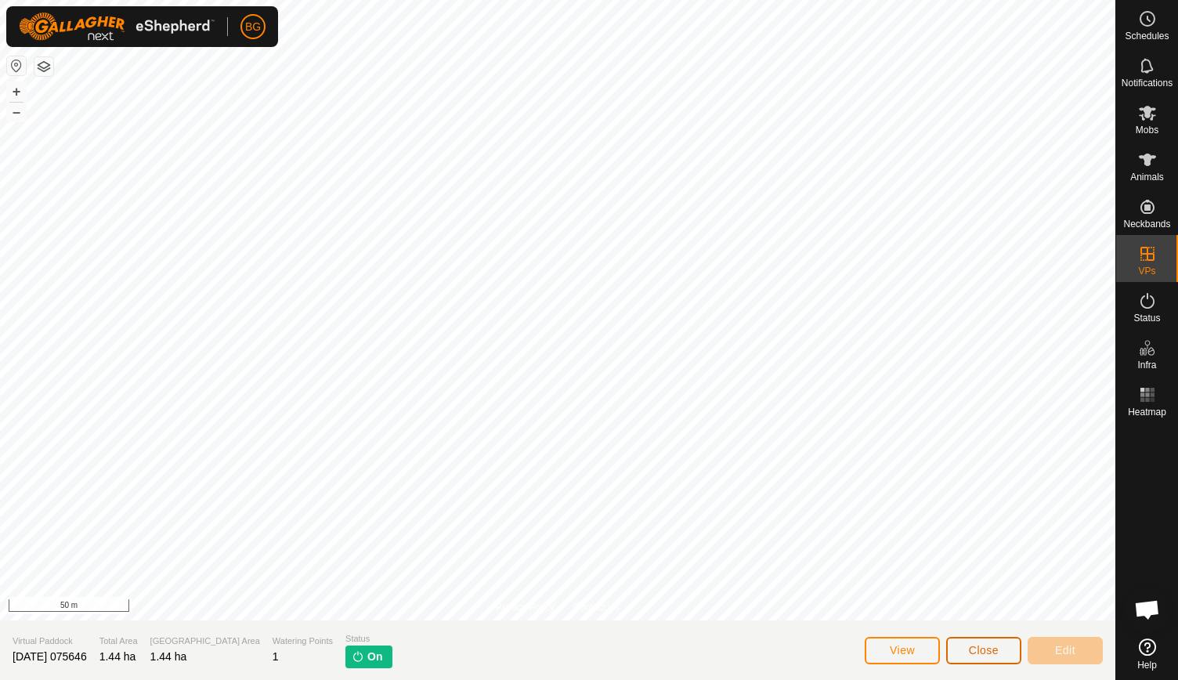
click at [984, 653] on span "Close" at bounding box center [984, 650] width 30 height 13
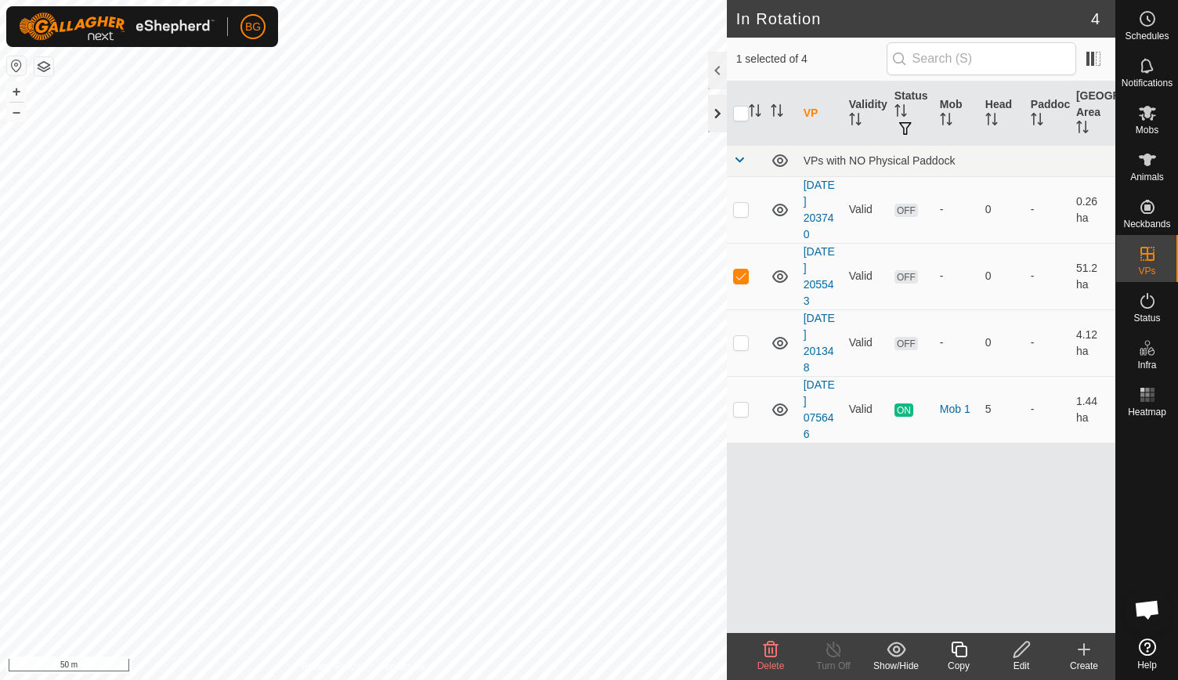
click at [715, 110] on div at bounding box center [717, 114] width 19 height 38
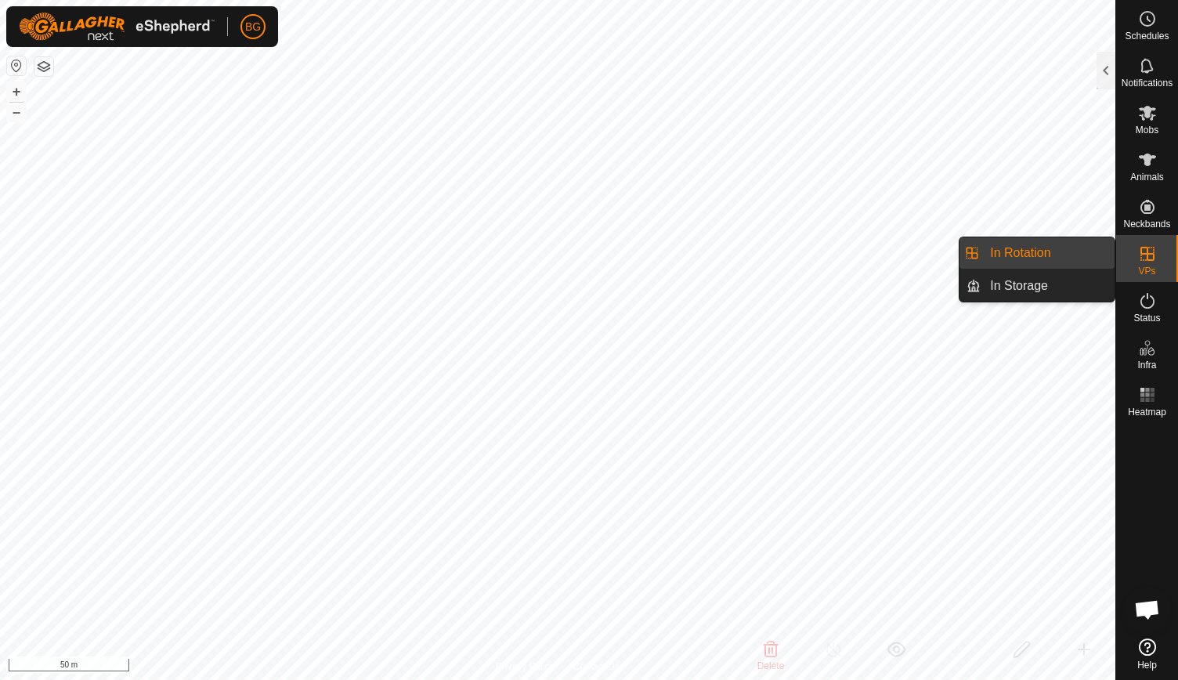
click at [1147, 269] on span "VPs" at bounding box center [1146, 270] width 17 height 9
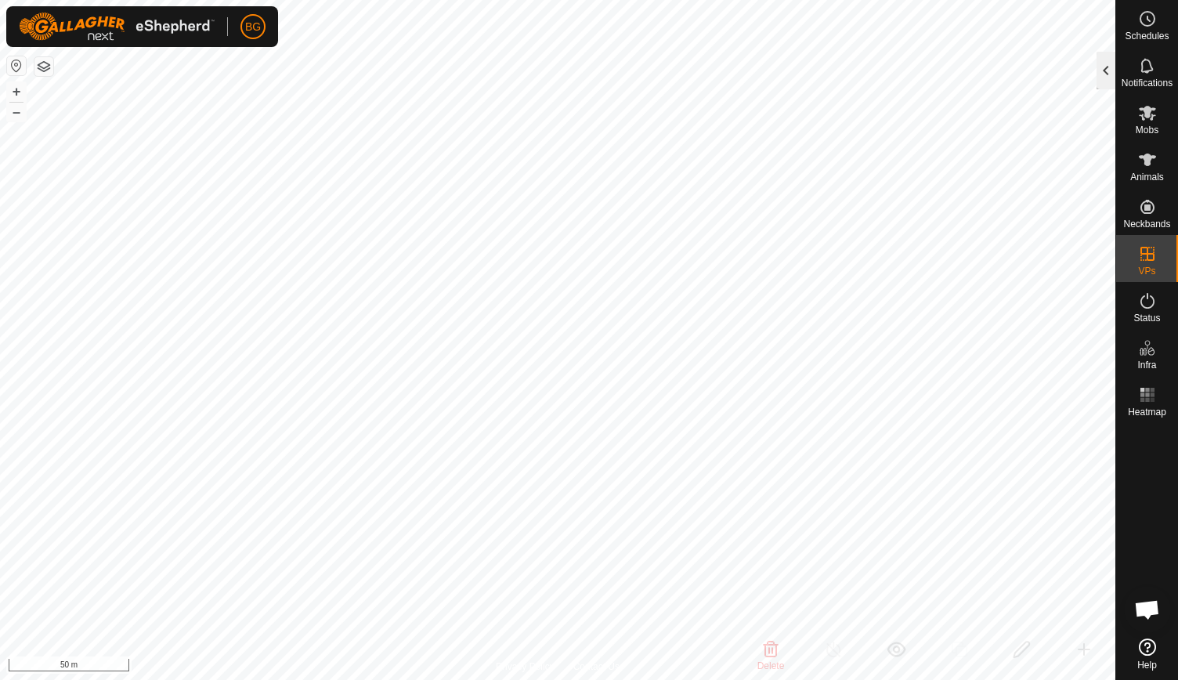
click at [1105, 71] on div at bounding box center [1106, 71] width 19 height 38
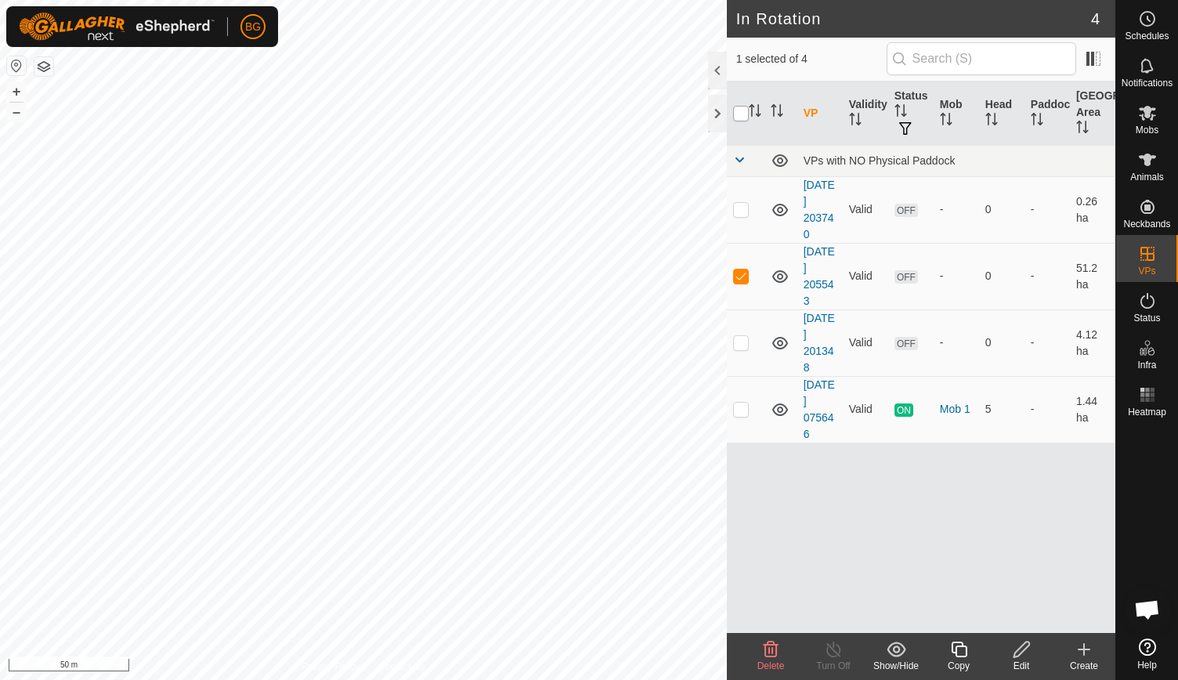
click at [740, 114] on input "checkbox" at bounding box center [741, 114] width 16 height 16
checkbox input "true"
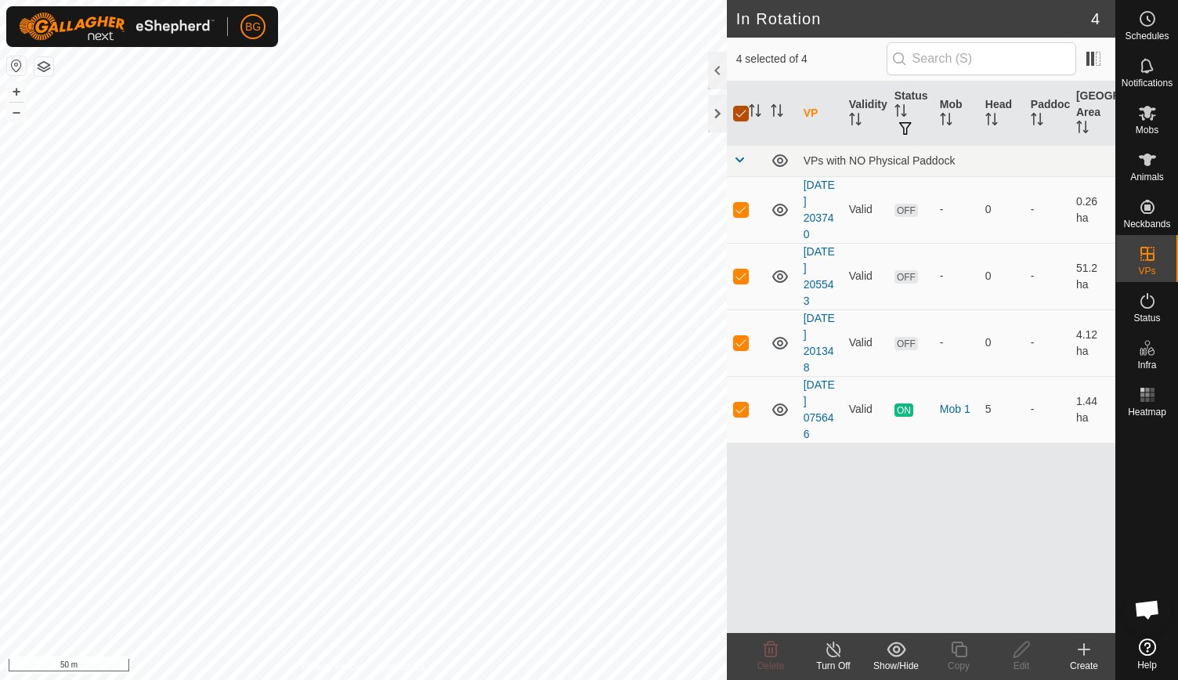
click at [740, 114] on input "checkbox" at bounding box center [741, 114] width 16 height 16
checkbox input "false"
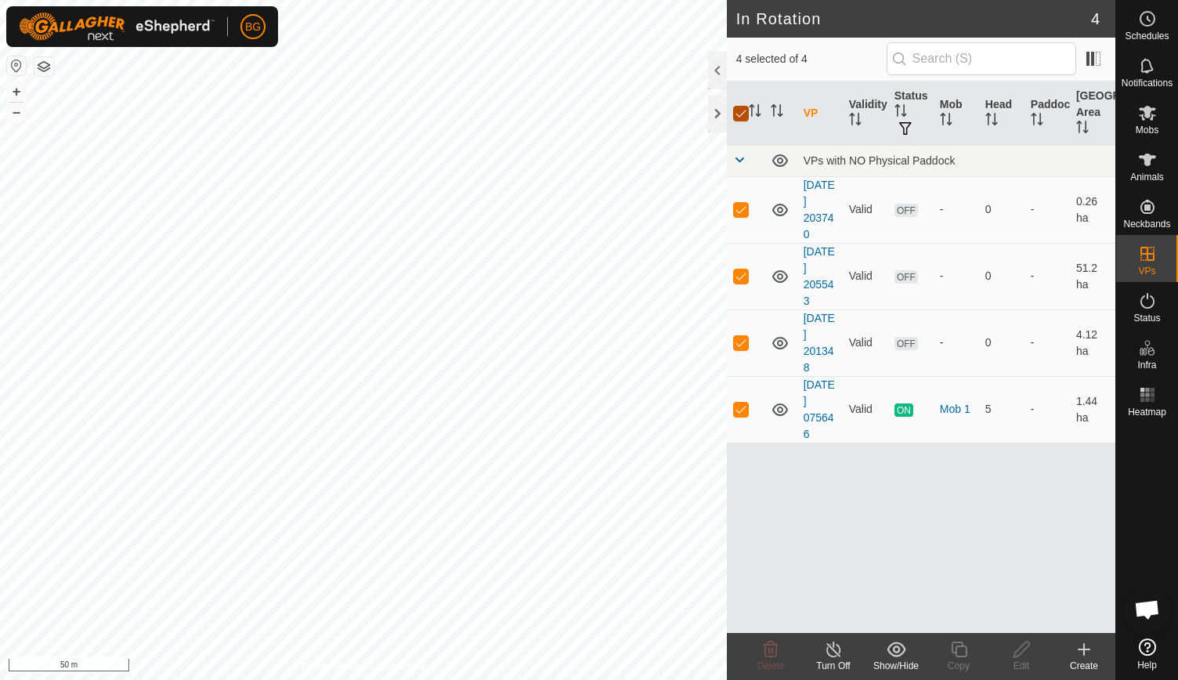
checkbox input "false"
click at [718, 109] on div at bounding box center [717, 114] width 19 height 38
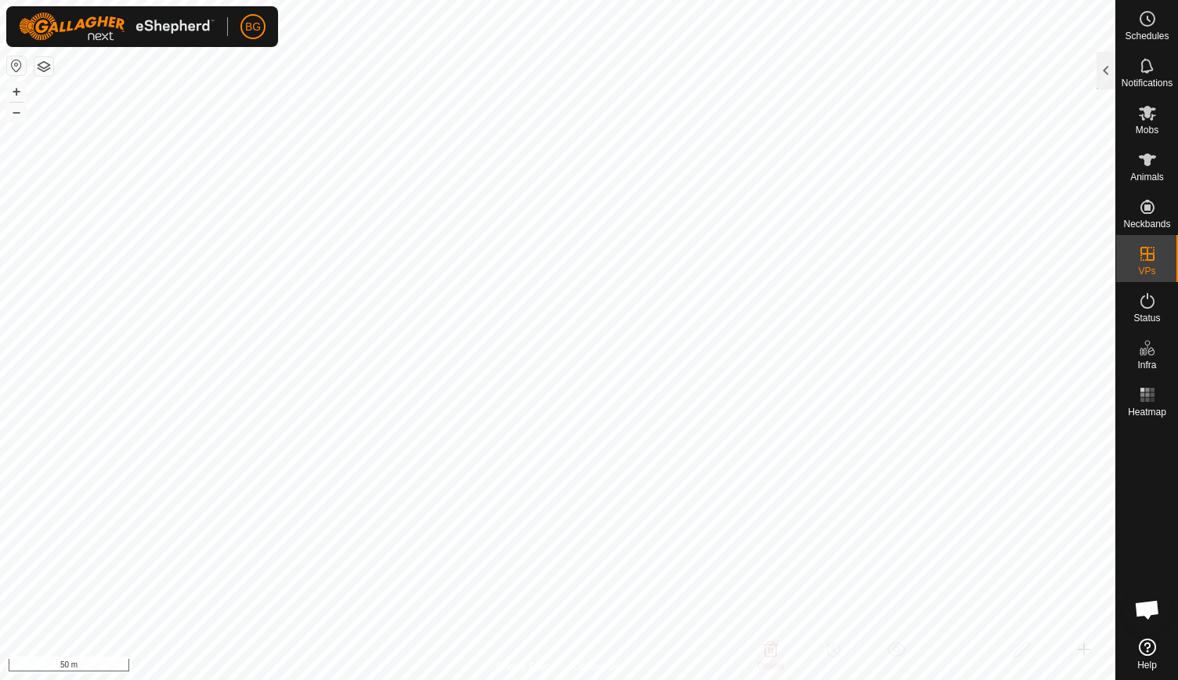
checkbox input "true"
click at [1104, 70] on div at bounding box center [1106, 71] width 19 height 38
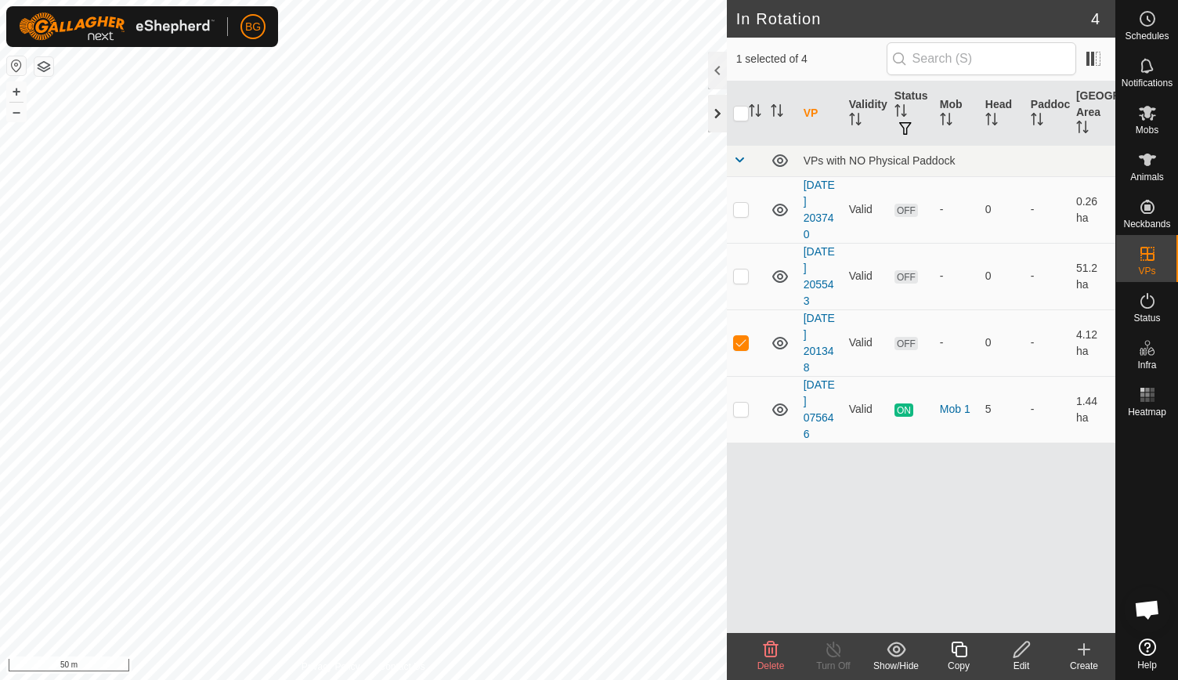
click at [715, 105] on div at bounding box center [717, 114] width 19 height 38
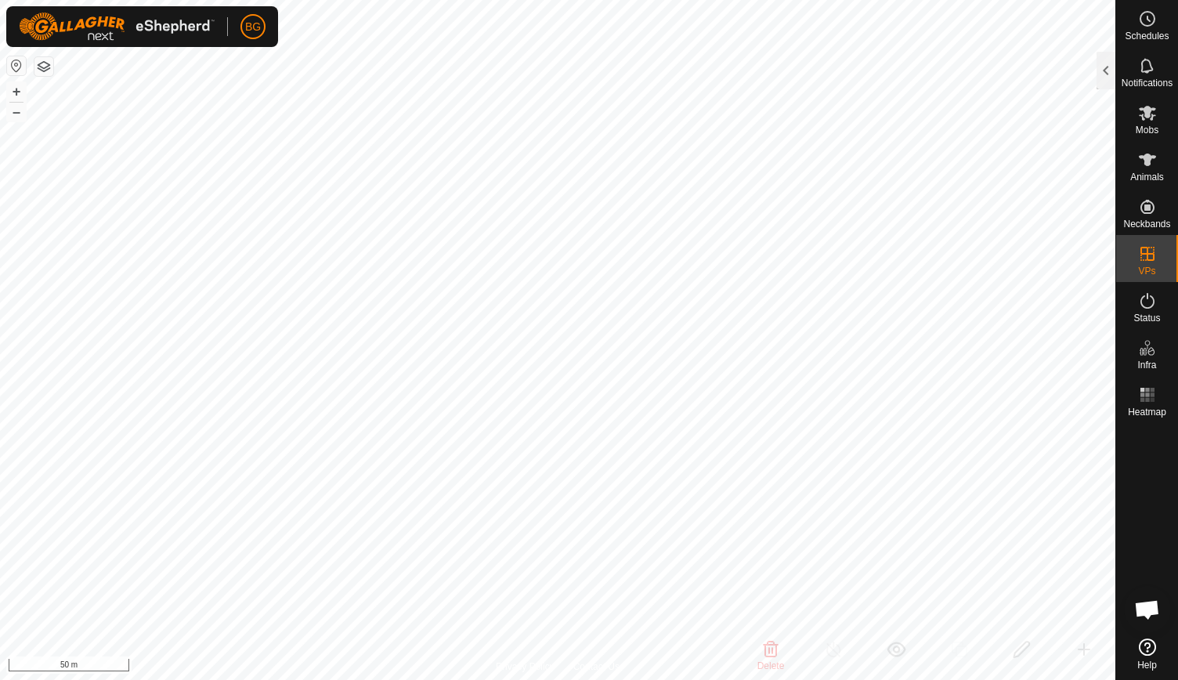
click at [1153, 490] on div at bounding box center [1147, 527] width 62 height 209
